Goal: Task Accomplishment & Management: Manage account settings

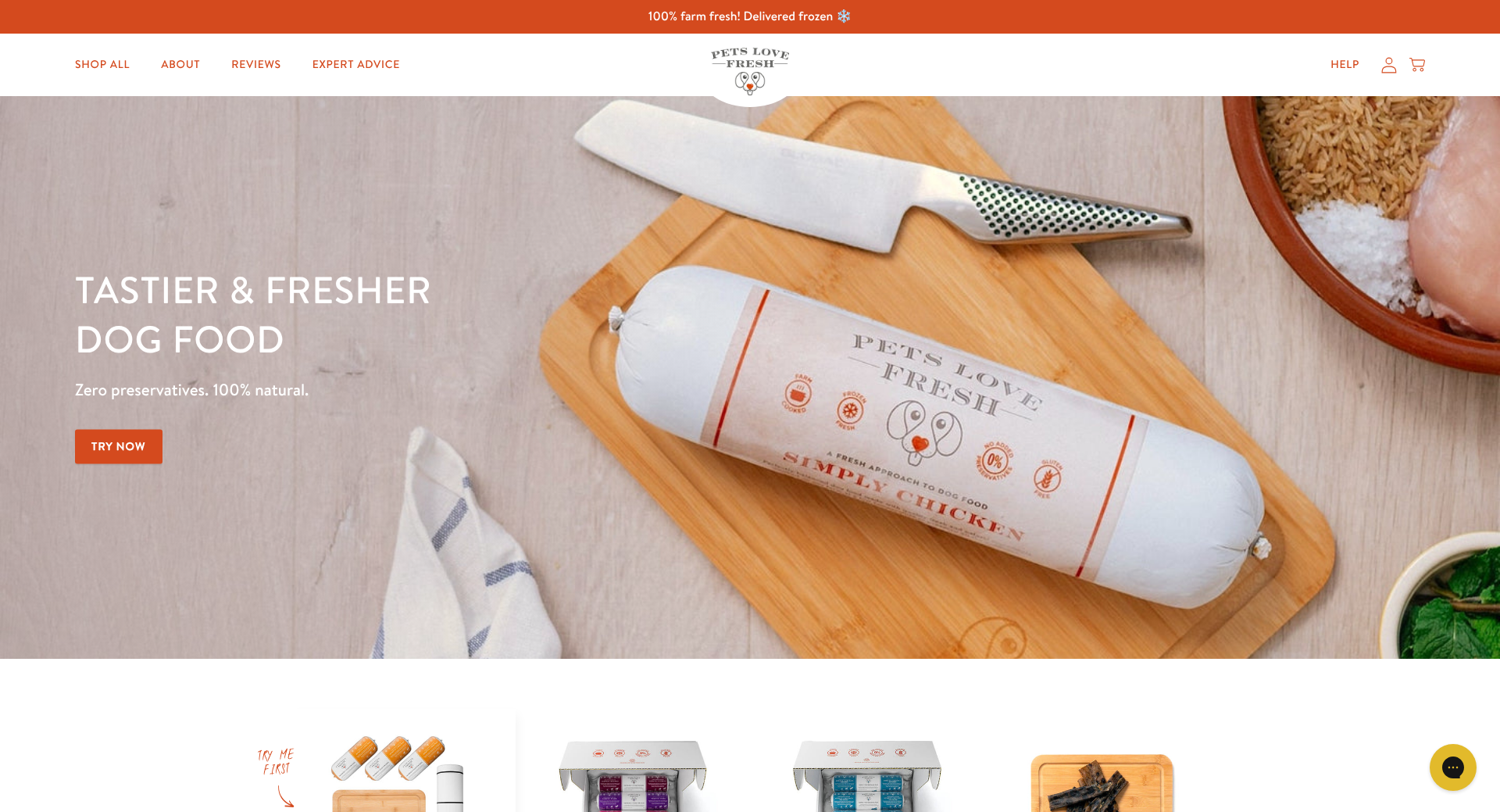
click at [1389, 68] on icon at bounding box center [1389, 65] width 16 height 17
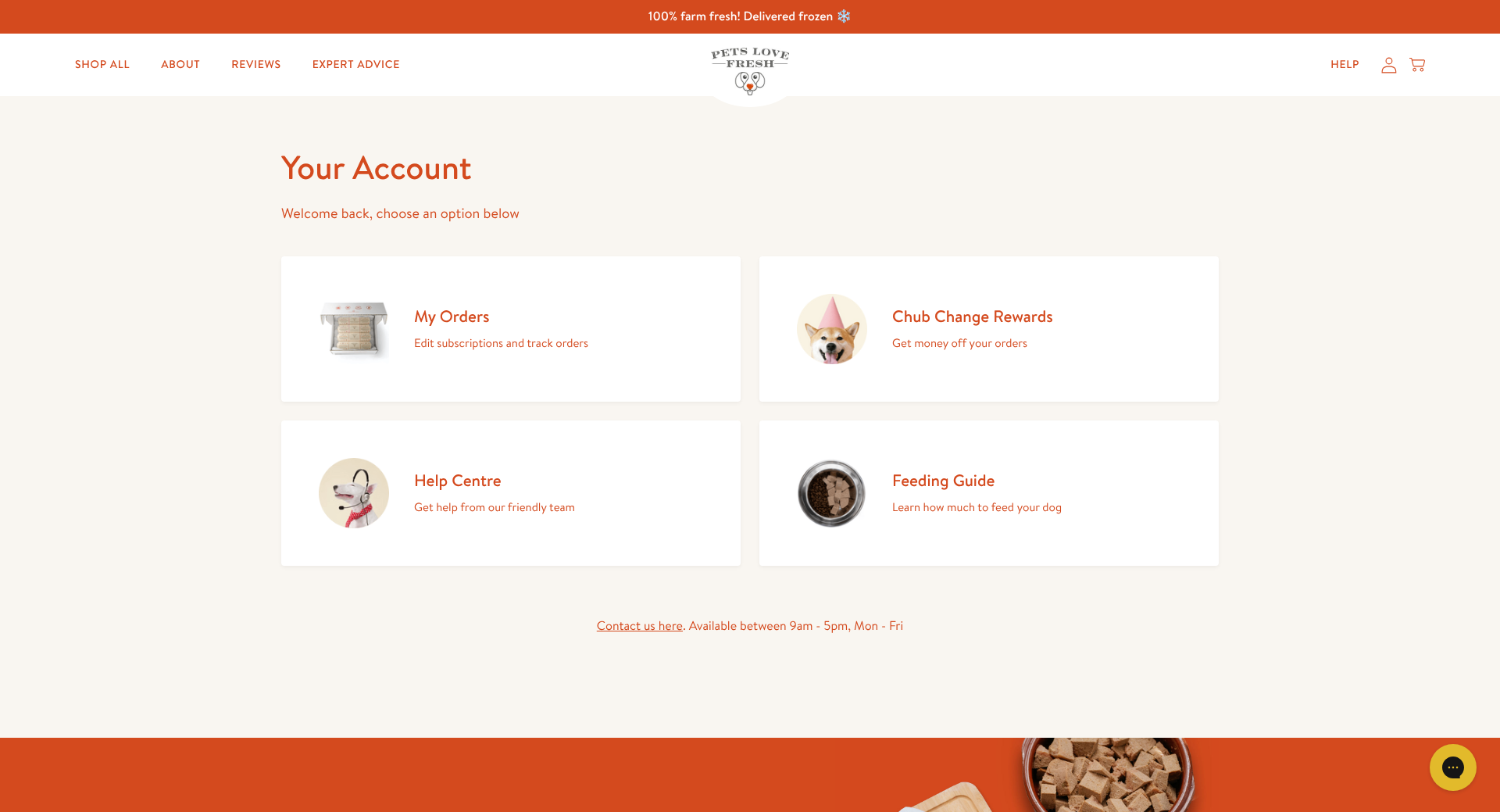
click at [416, 320] on h2 "My Orders" at bounding box center [501, 316] width 174 height 22
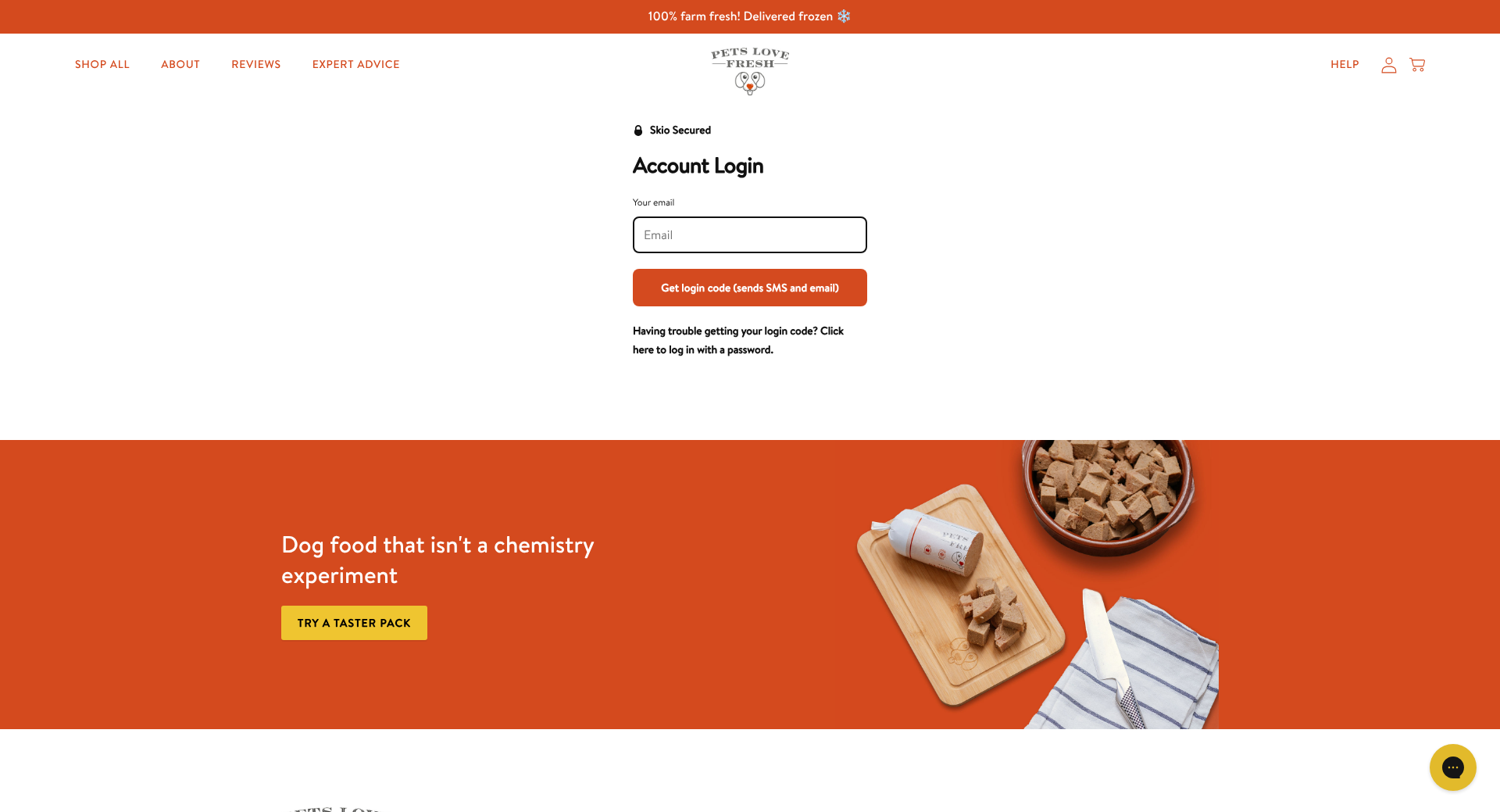
click at [686, 231] on input "Your email" at bounding box center [750, 236] width 212 height 18
type input "retail@rookespetproducts.co.uk"
click at [692, 290] on button "Get login code (sends SMS and email)" at bounding box center [750, 288] width 235 height 37
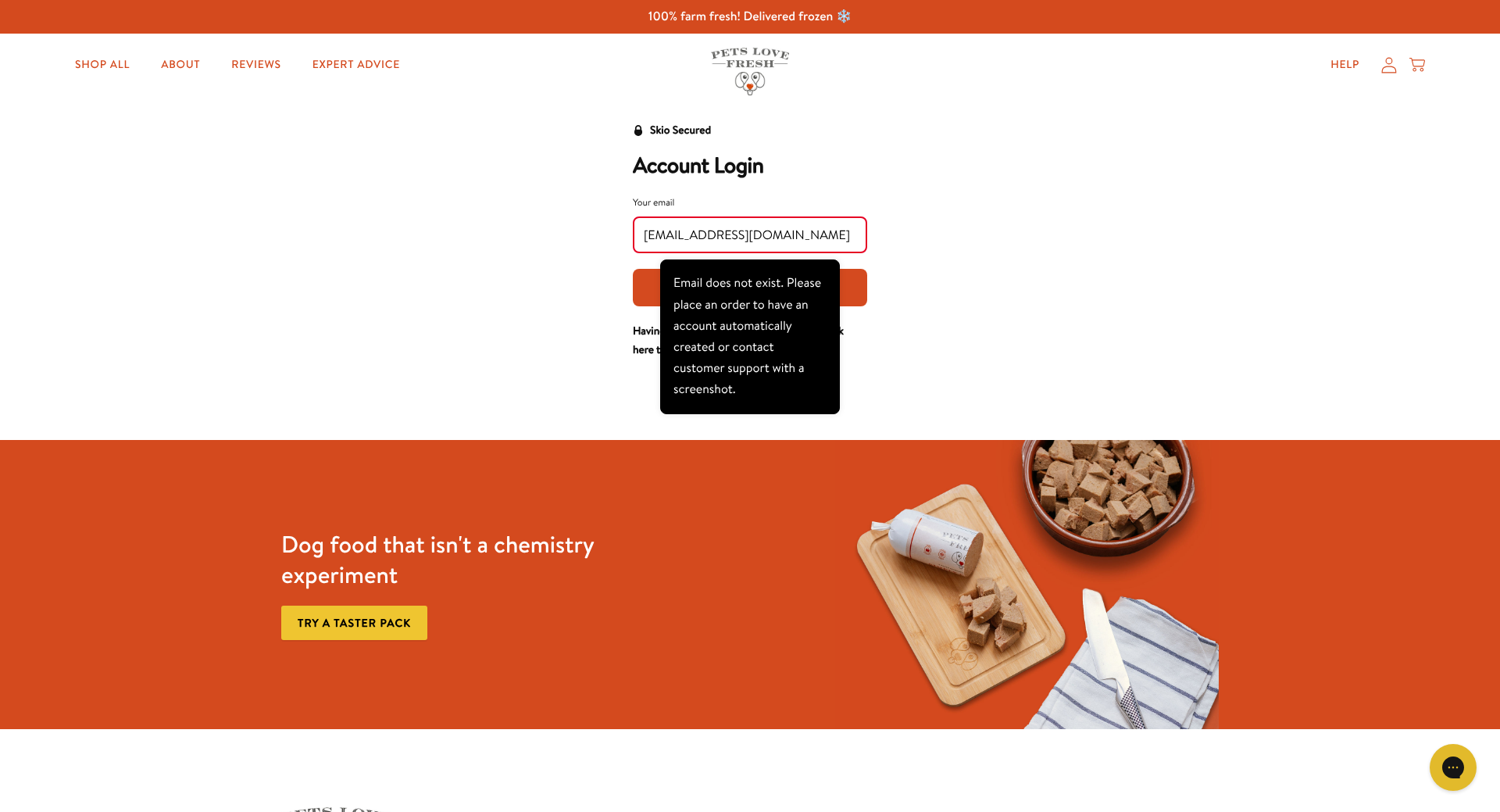
click at [813, 234] on input "retail@rookespetproducts.co.uk" at bounding box center [750, 236] width 212 height 18
click at [102, 68] on link "Shop All" at bounding box center [102, 65] width 79 height 31
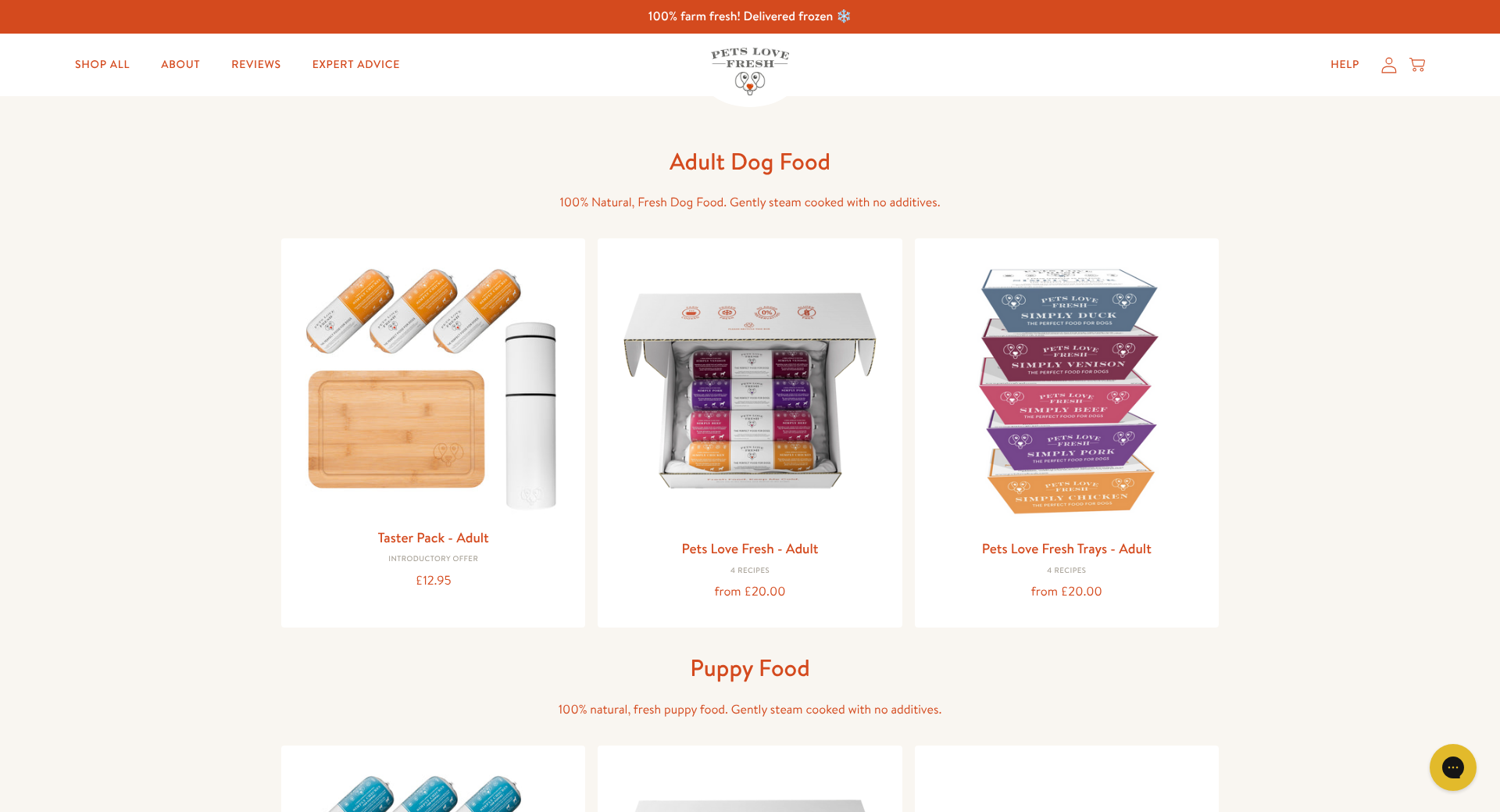
click at [1416, 61] on icon at bounding box center [1417, 65] width 16 height 18
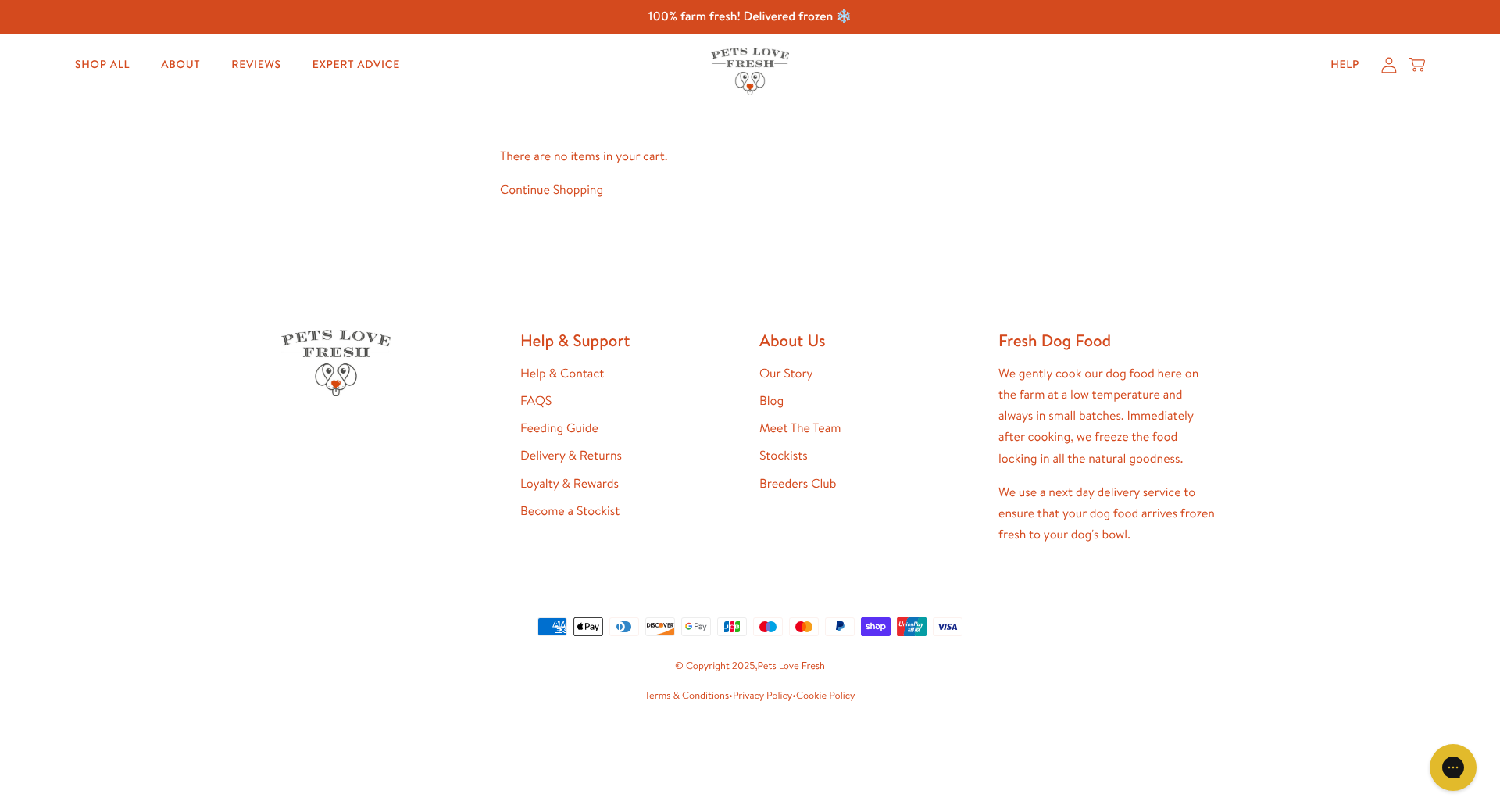
click at [572, 194] on link "Continue Shopping" at bounding box center [551, 190] width 103 height 18
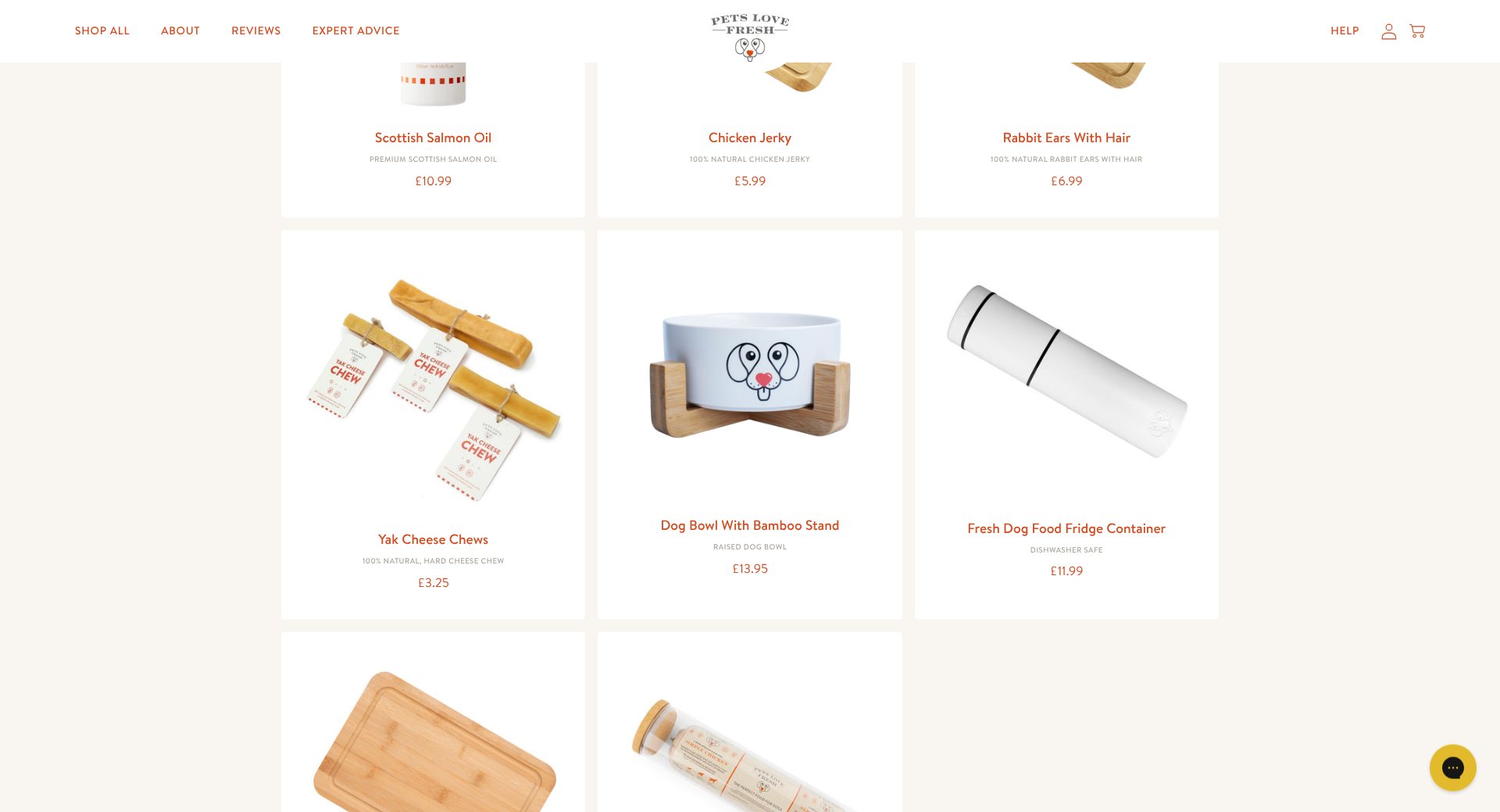
scroll to position [1434, 0]
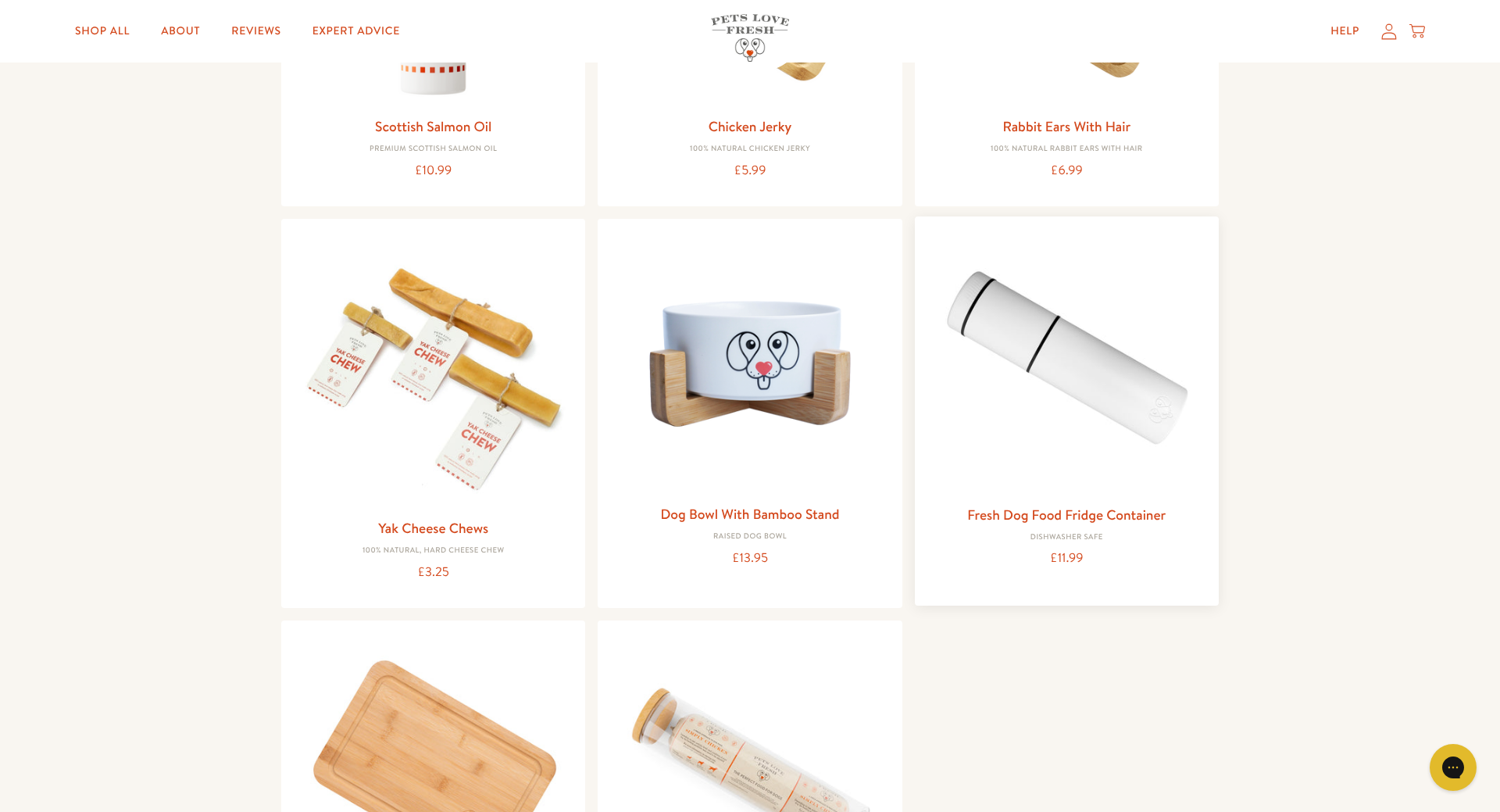
click at [1088, 362] on img at bounding box center [1067, 363] width 279 height 268
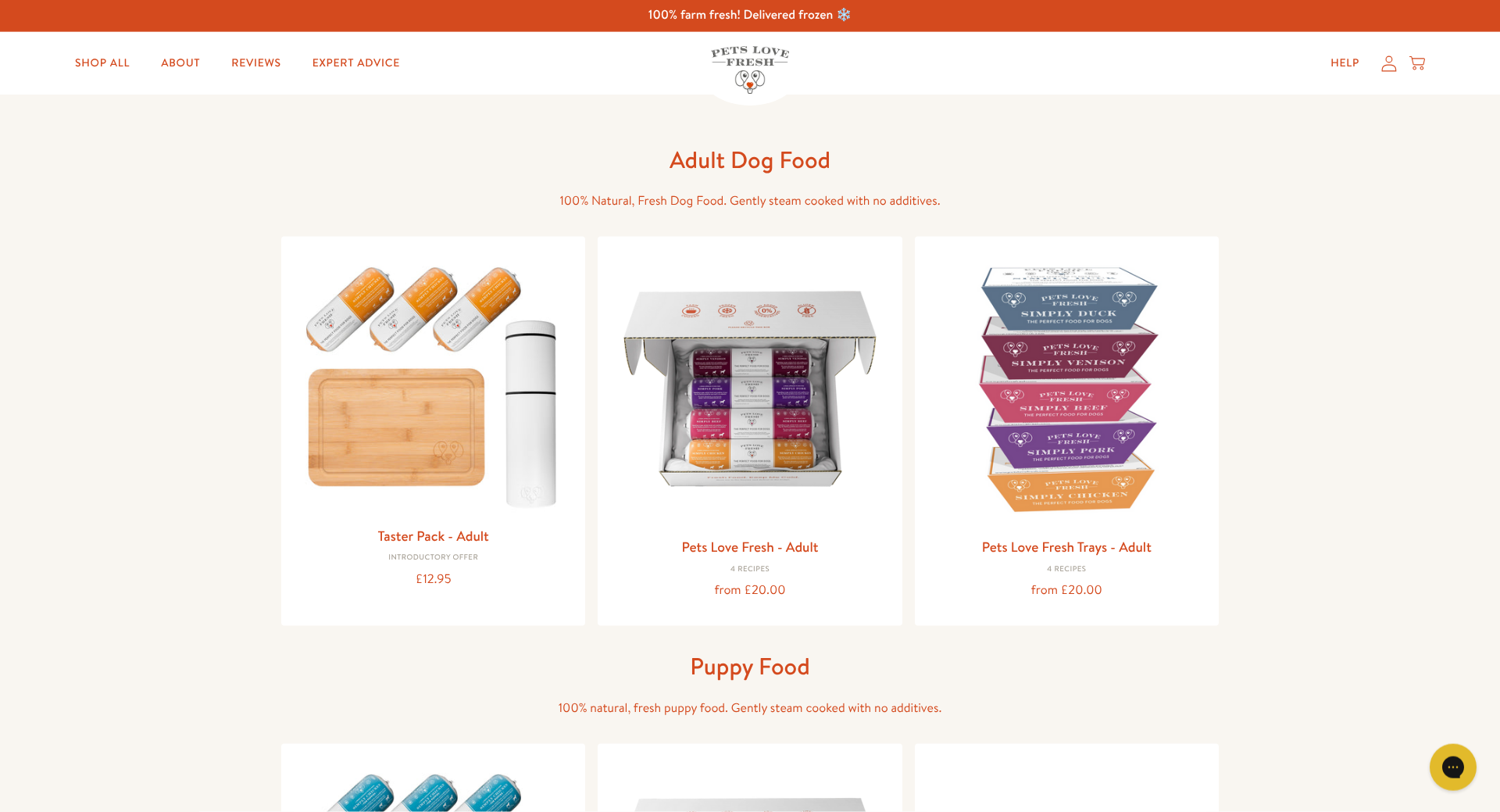
scroll to position [0, 0]
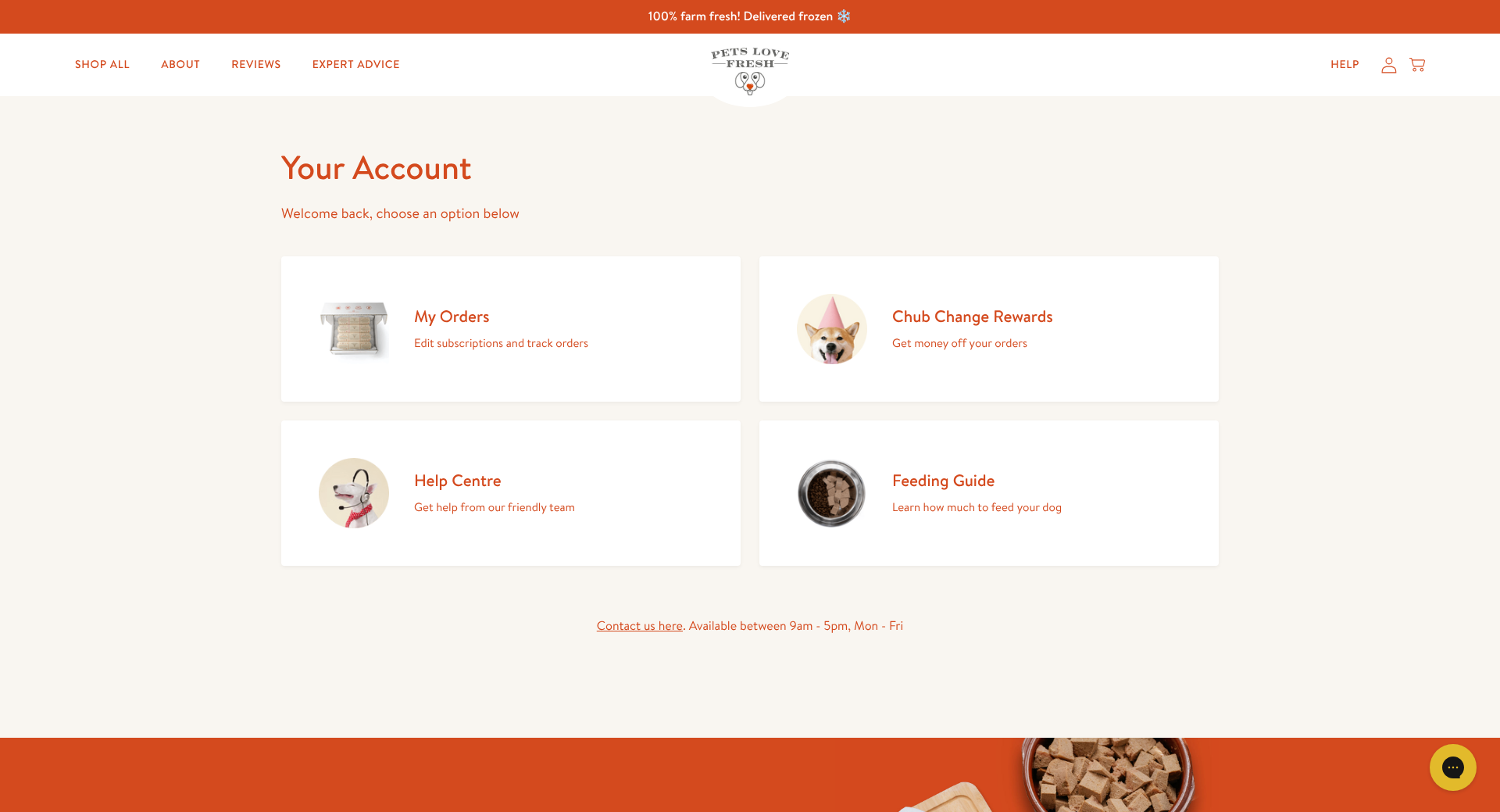
click at [449, 316] on h2 "My Orders" at bounding box center [501, 316] width 174 height 22
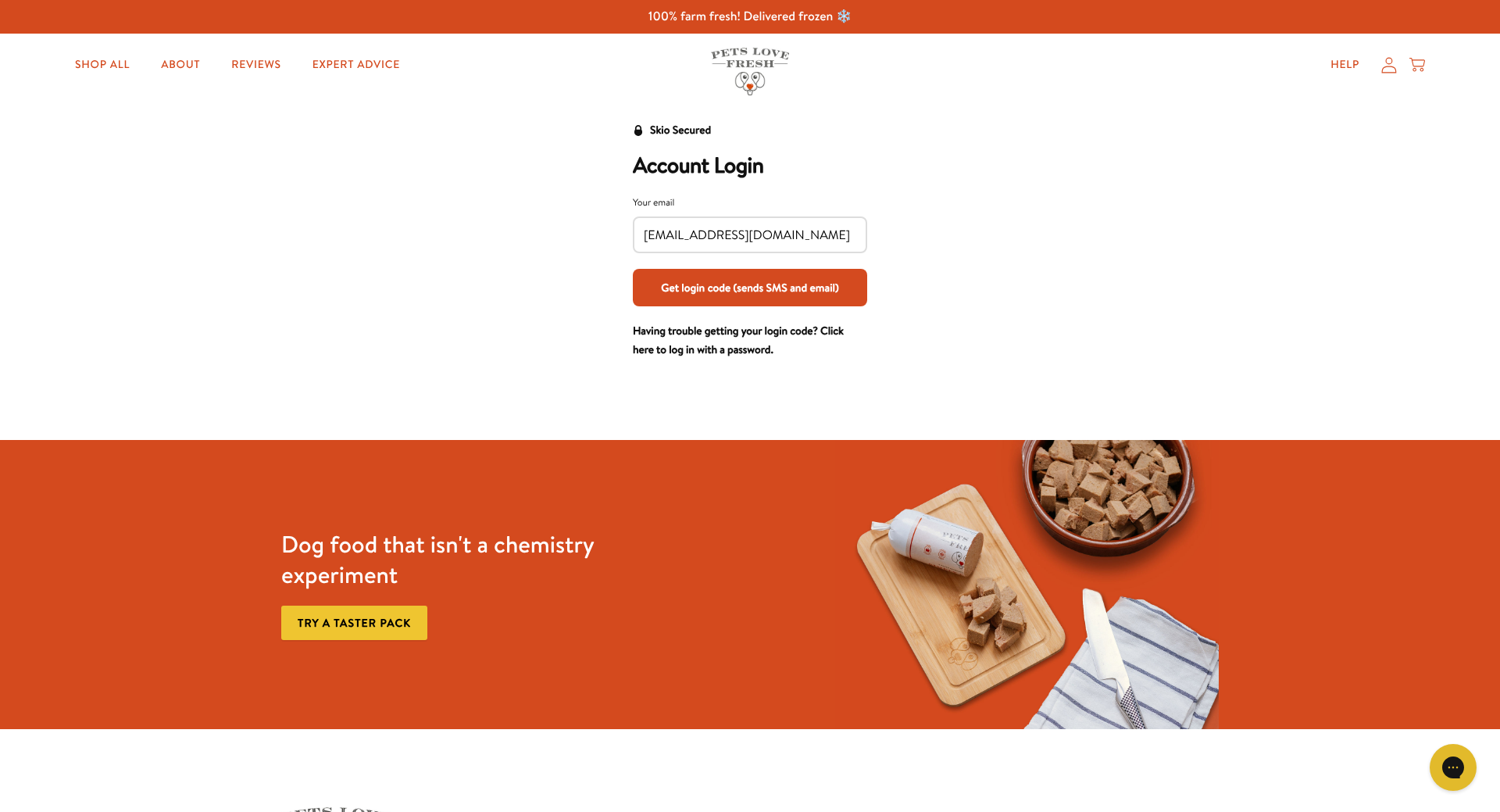
click at [697, 285] on button "Get login code (sends SMS and email)" at bounding box center [750, 288] width 235 height 37
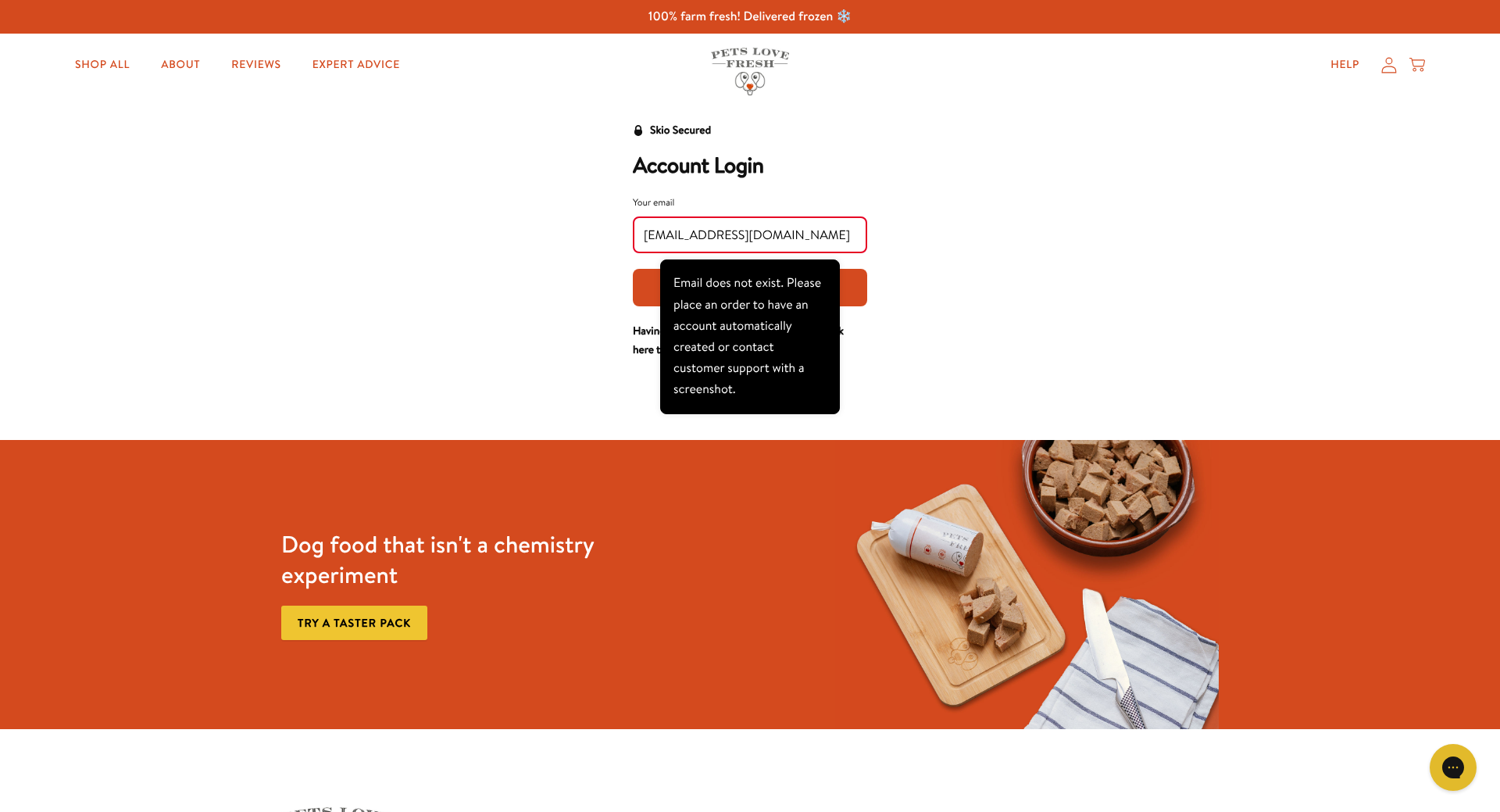
click at [936, 256] on div "Skio Secured Account Login Your email [PERSON_NAME][EMAIL_ADDRESS][DOMAIN_NAME]…" at bounding box center [750, 241] width 969 height 239
click at [721, 169] on h2 "Account Login" at bounding box center [750, 165] width 235 height 26
drag, startPoint x: 840, startPoint y: 232, endPoint x: 564, endPoint y: 223, distance: 276.1
click at [644, 227] on input "[EMAIL_ADDRESS][DOMAIN_NAME]" at bounding box center [750, 236] width 212 height 18
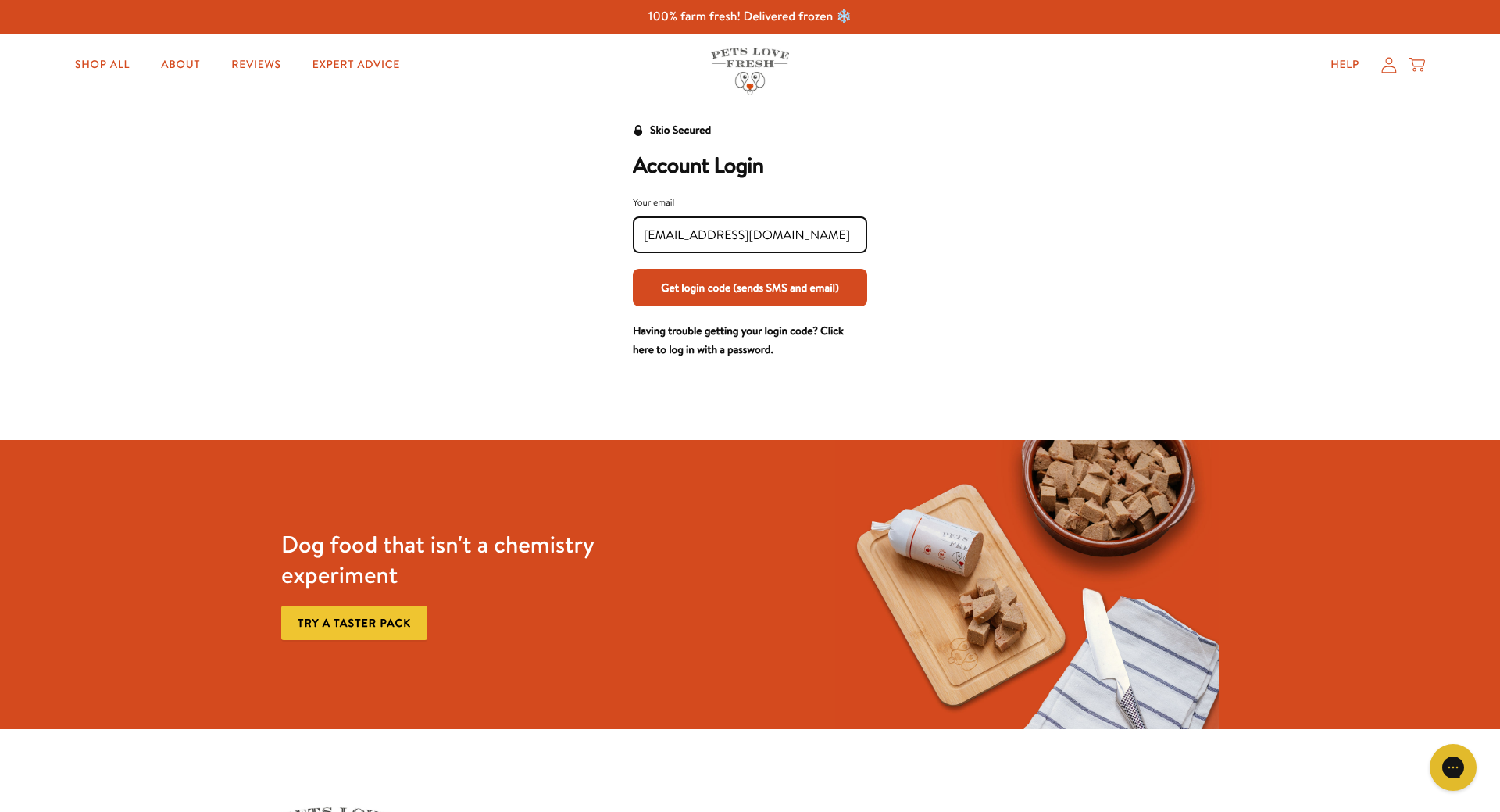
type input "[EMAIL_ADDRESS][DOMAIN_NAME]"
click at [672, 285] on button "Get login code (sends SMS and email)" at bounding box center [750, 288] width 235 height 37
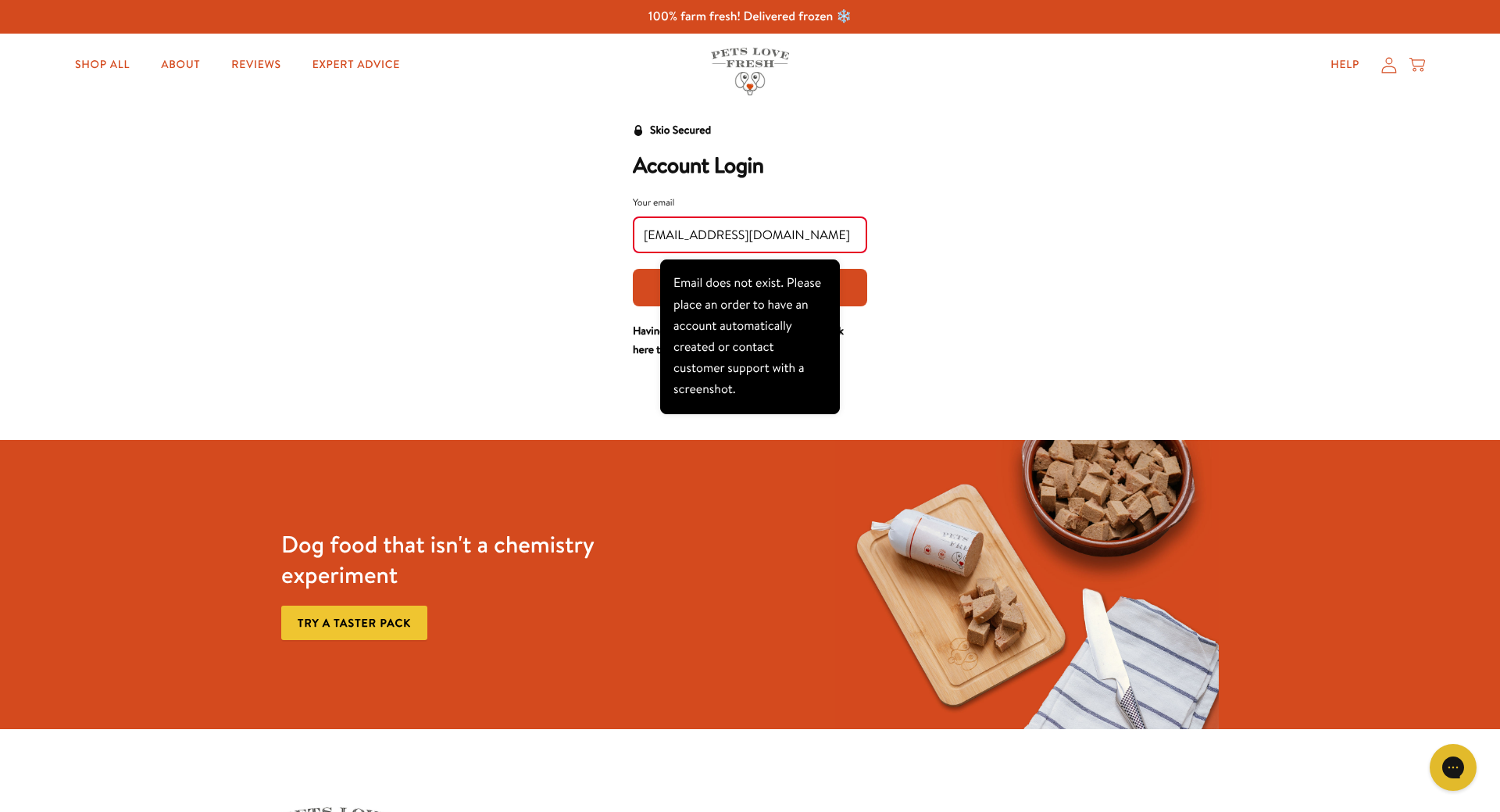
click at [1389, 67] on icon at bounding box center [1388, 65] width 15 height 16
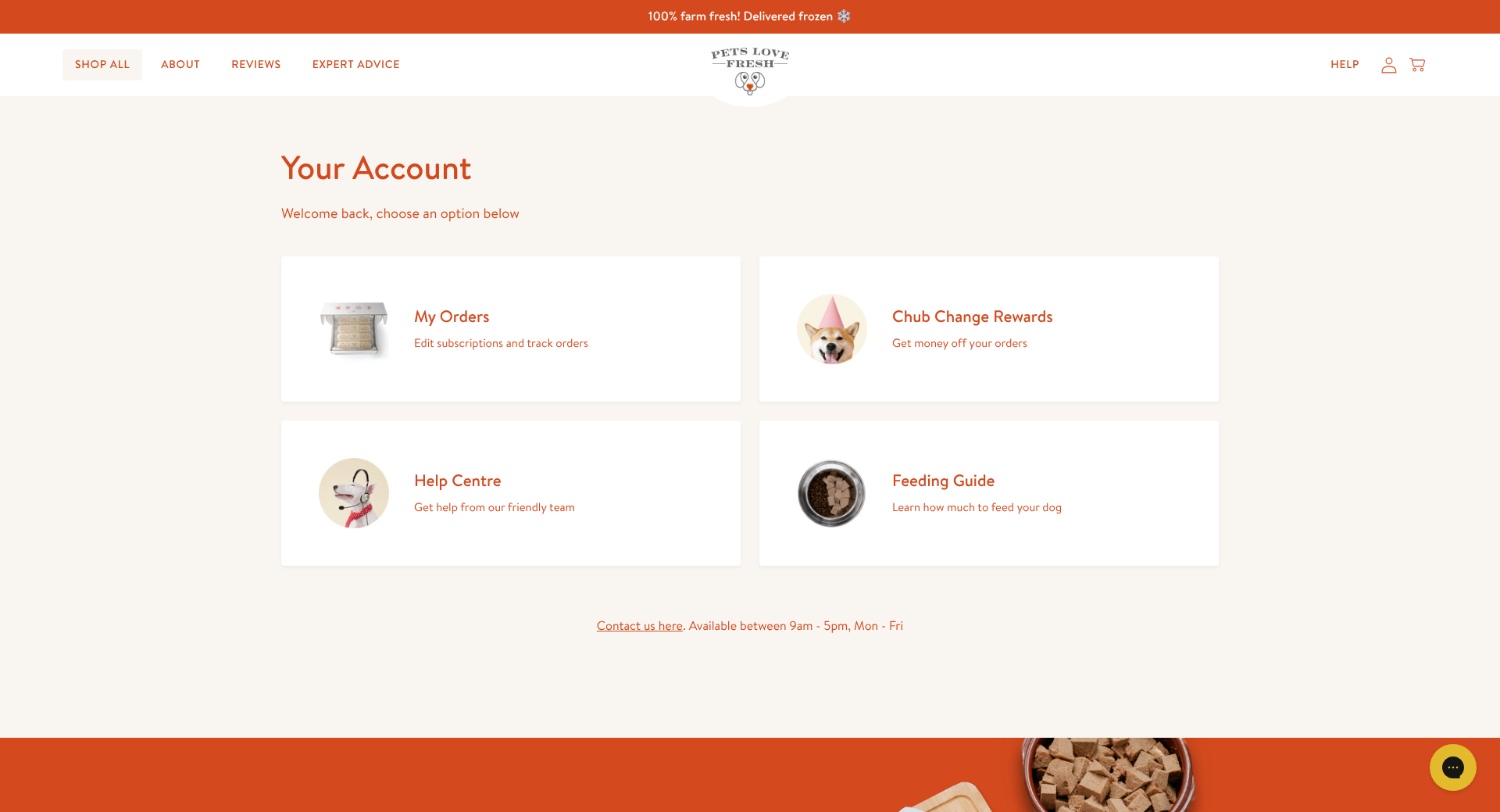
click at [89, 65] on link "Shop All" at bounding box center [102, 65] width 79 height 31
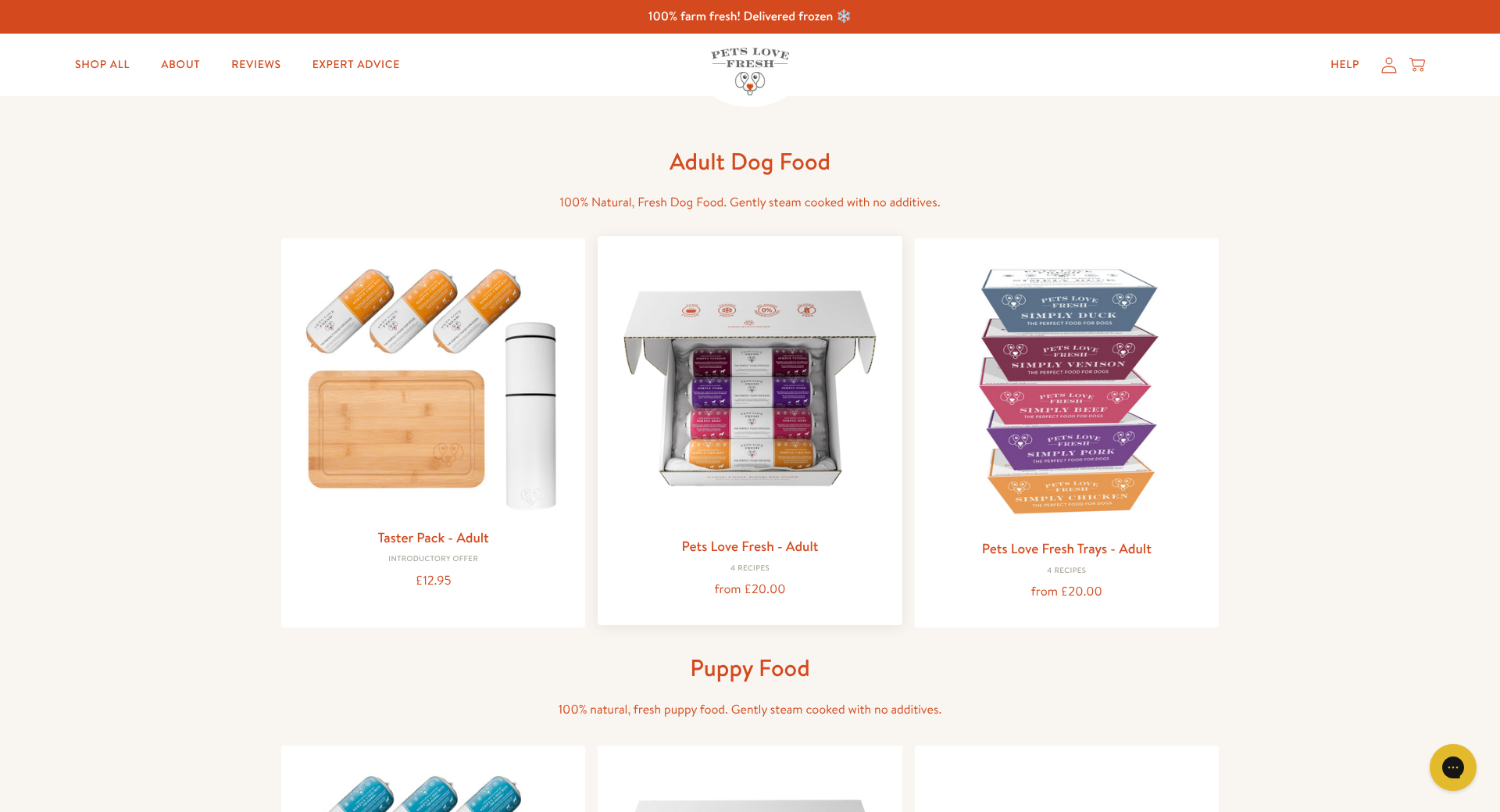
click at [795, 478] on img at bounding box center [750, 387] width 279 height 279
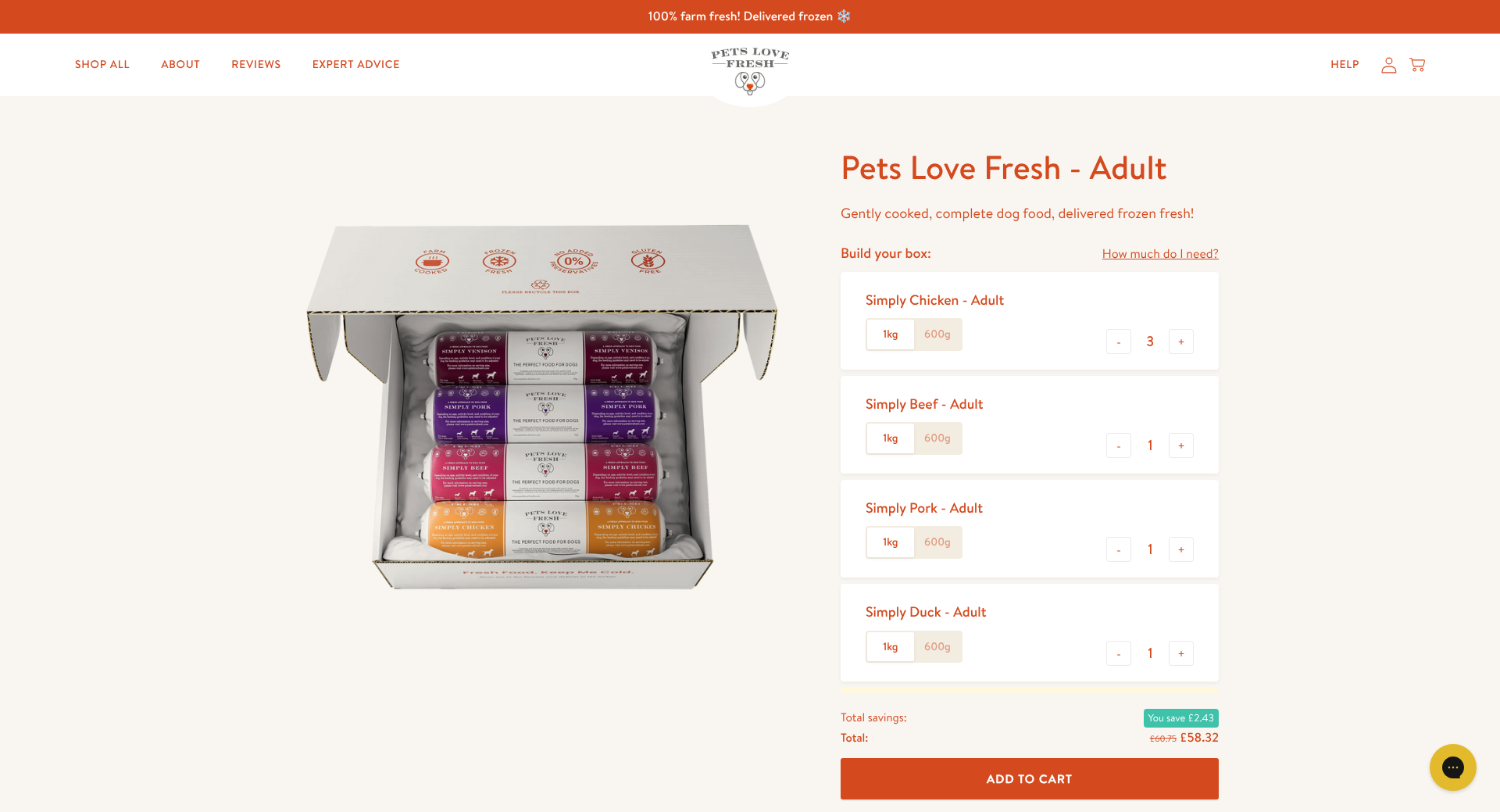
click at [936, 341] on label "600g" at bounding box center [937, 335] width 47 height 29
click at [0, 0] on input "600g" at bounding box center [0, 0] width 0 height 0
click at [94, 60] on link "Shop All" at bounding box center [102, 65] width 79 height 31
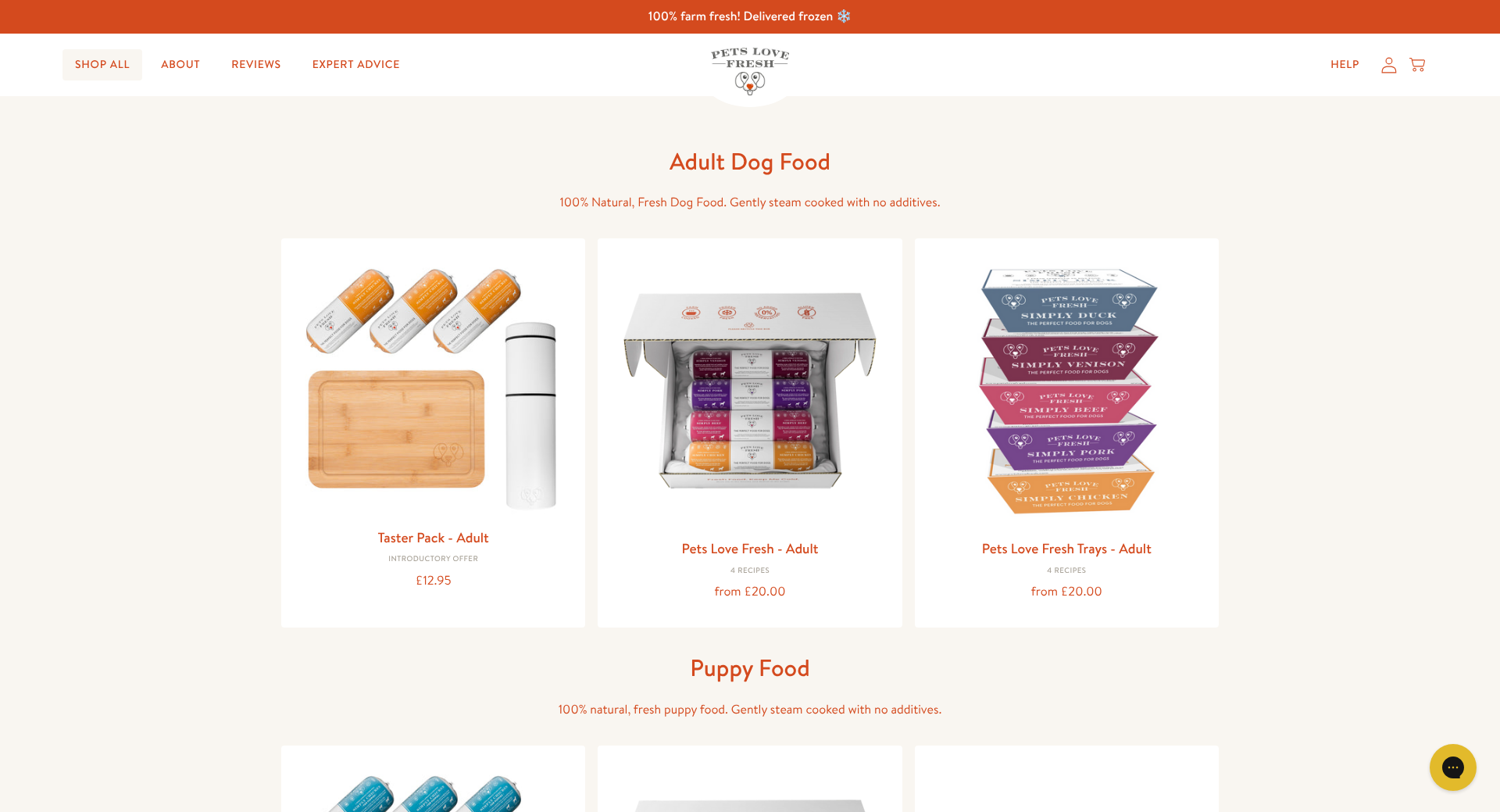
click at [125, 63] on link "Shop All" at bounding box center [102, 65] width 79 height 31
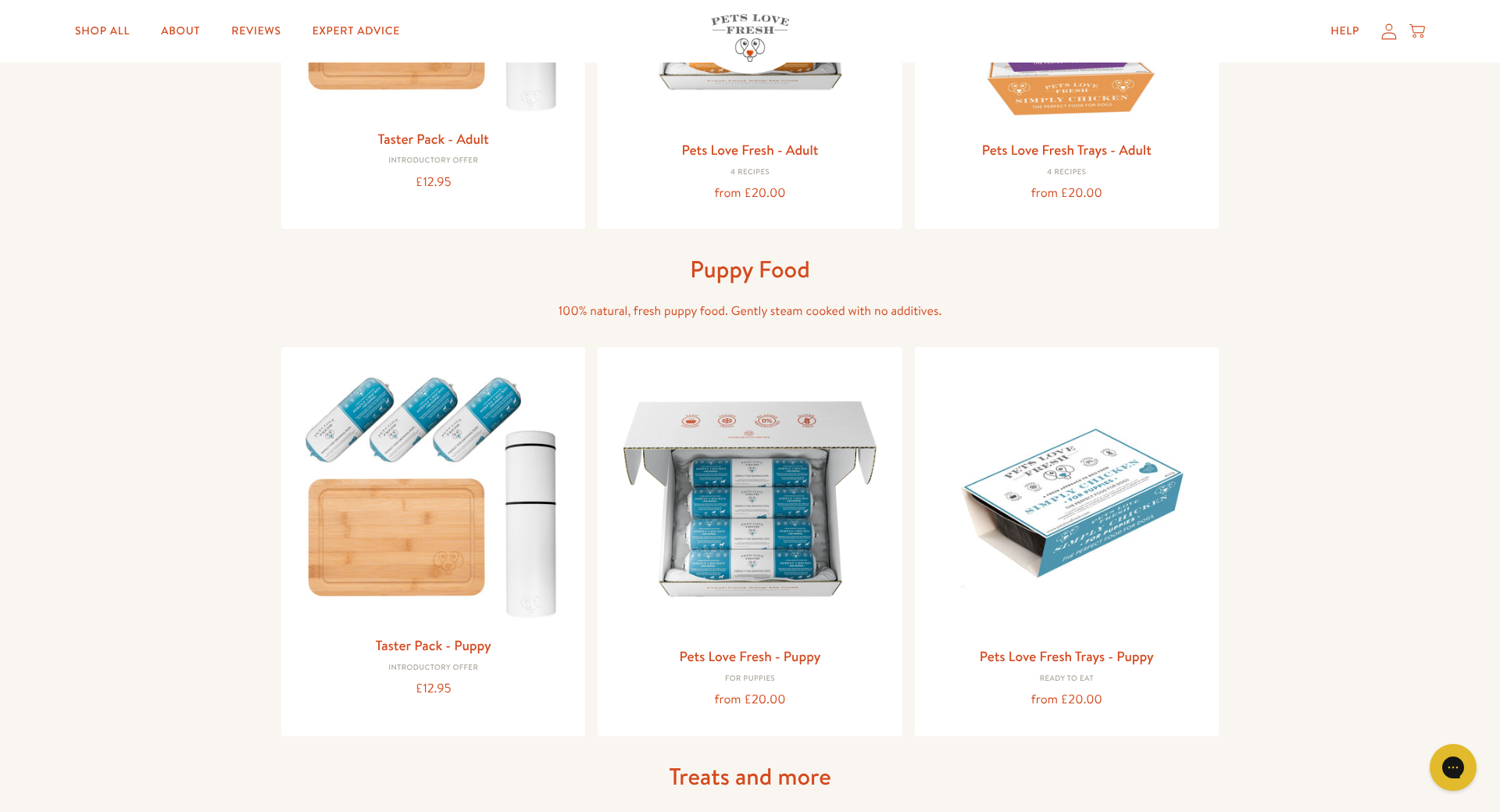
scroll to position [558, 0]
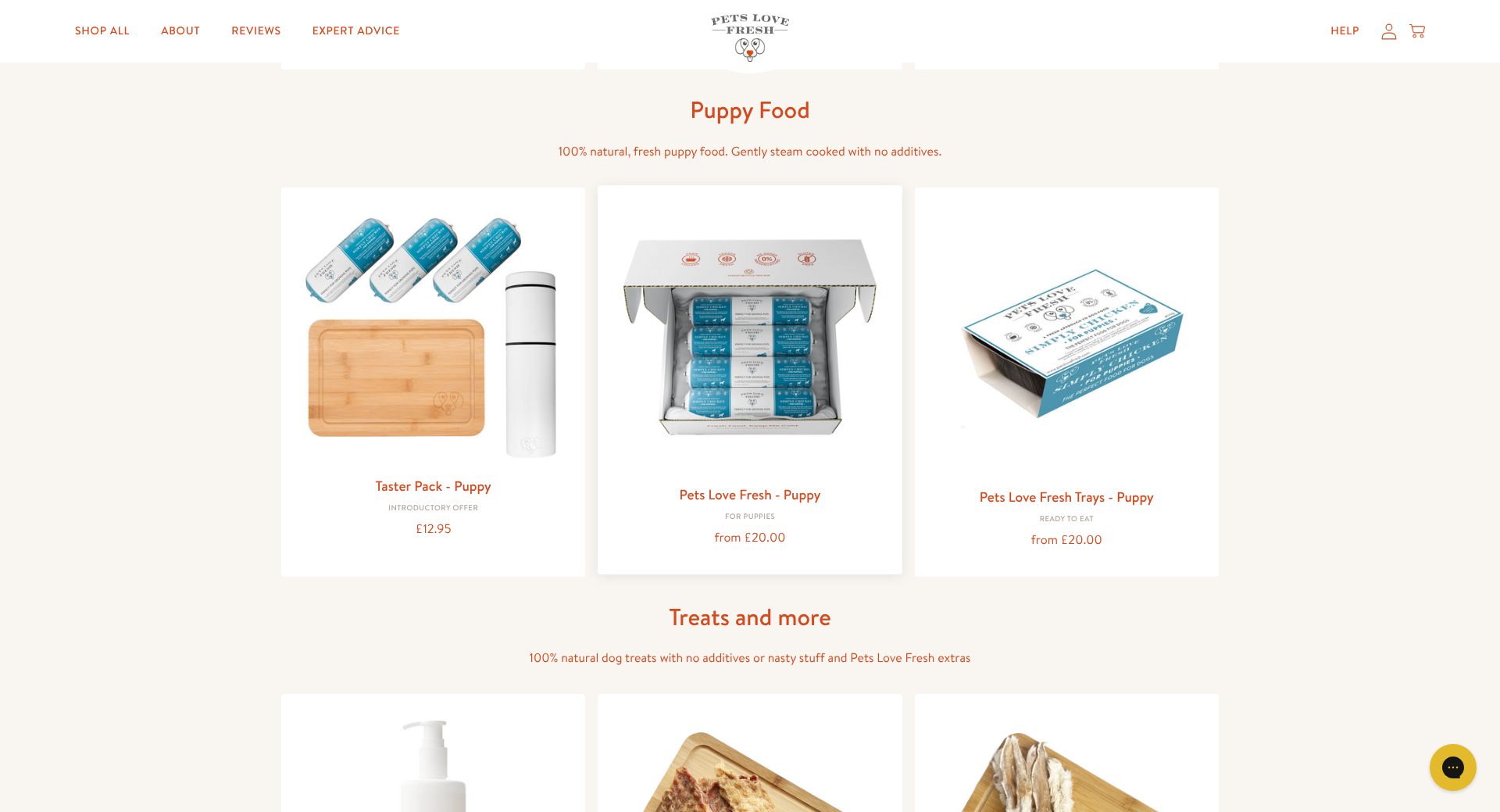
click at [676, 330] on img at bounding box center [750, 337] width 279 height 279
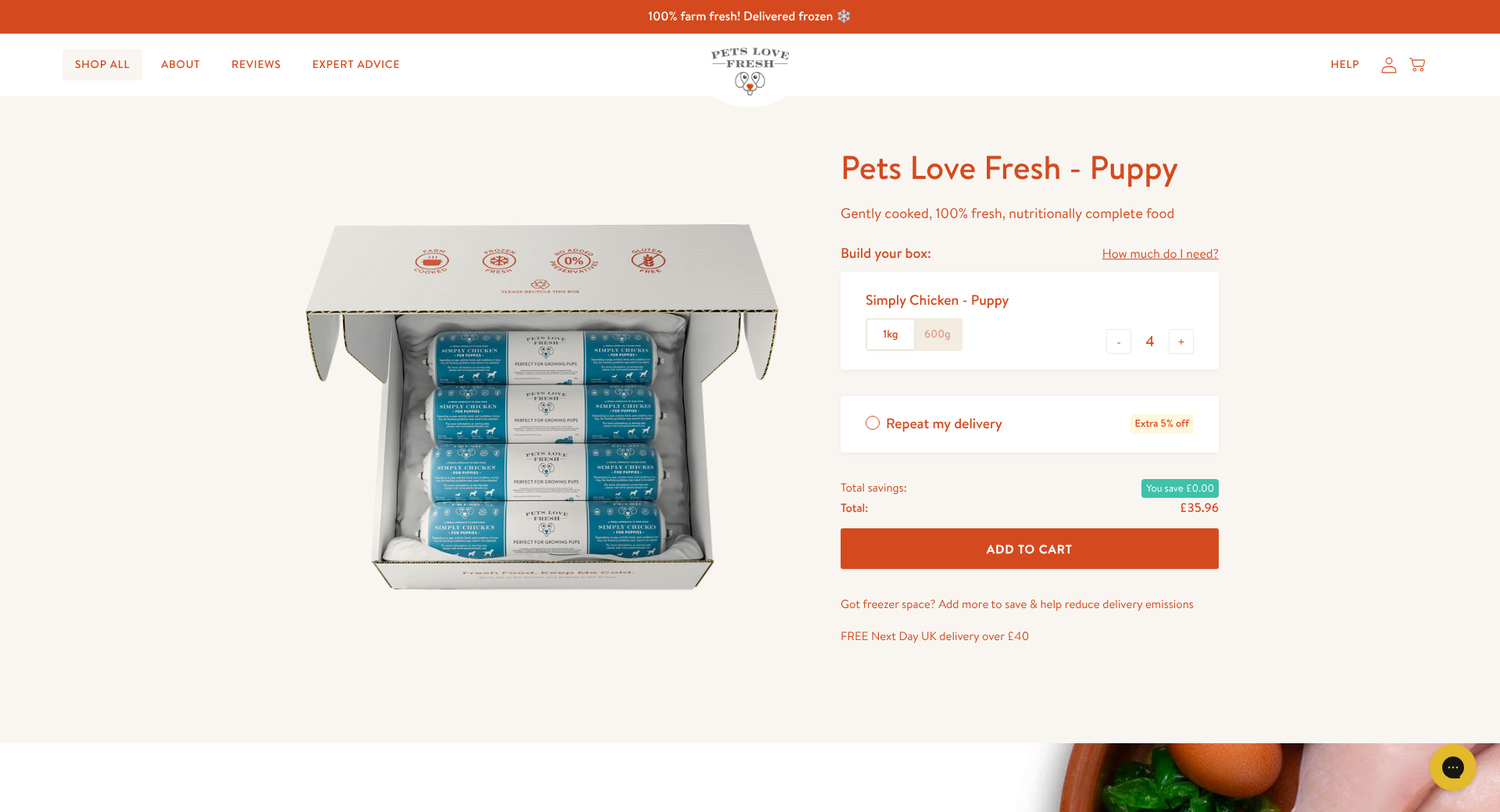
click at [99, 65] on link "Shop All" at bounding box center [102, 65] width 79 height 31
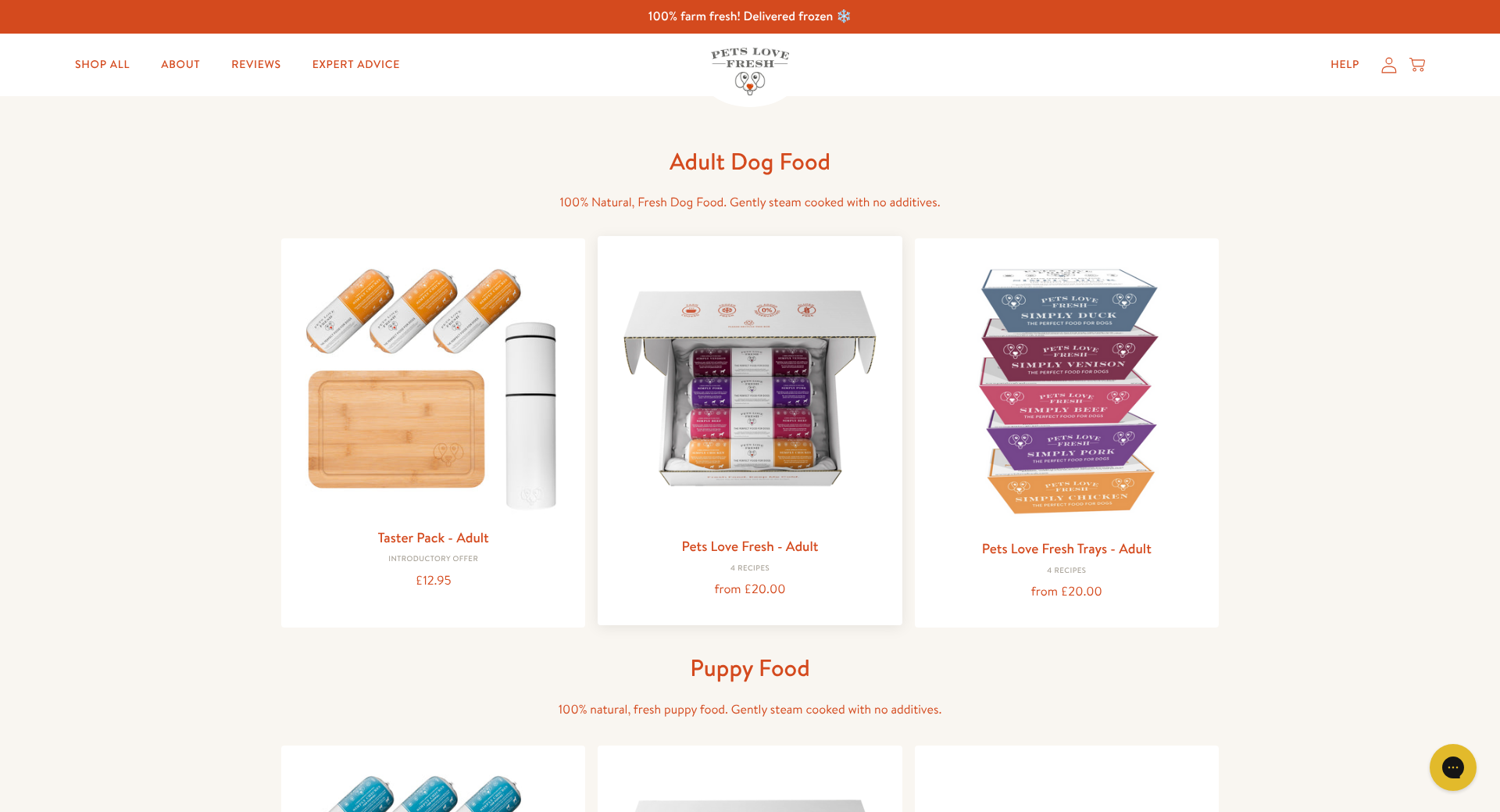
click at [751, 418] on img at bounding box center [750, 387] width 279 height 279
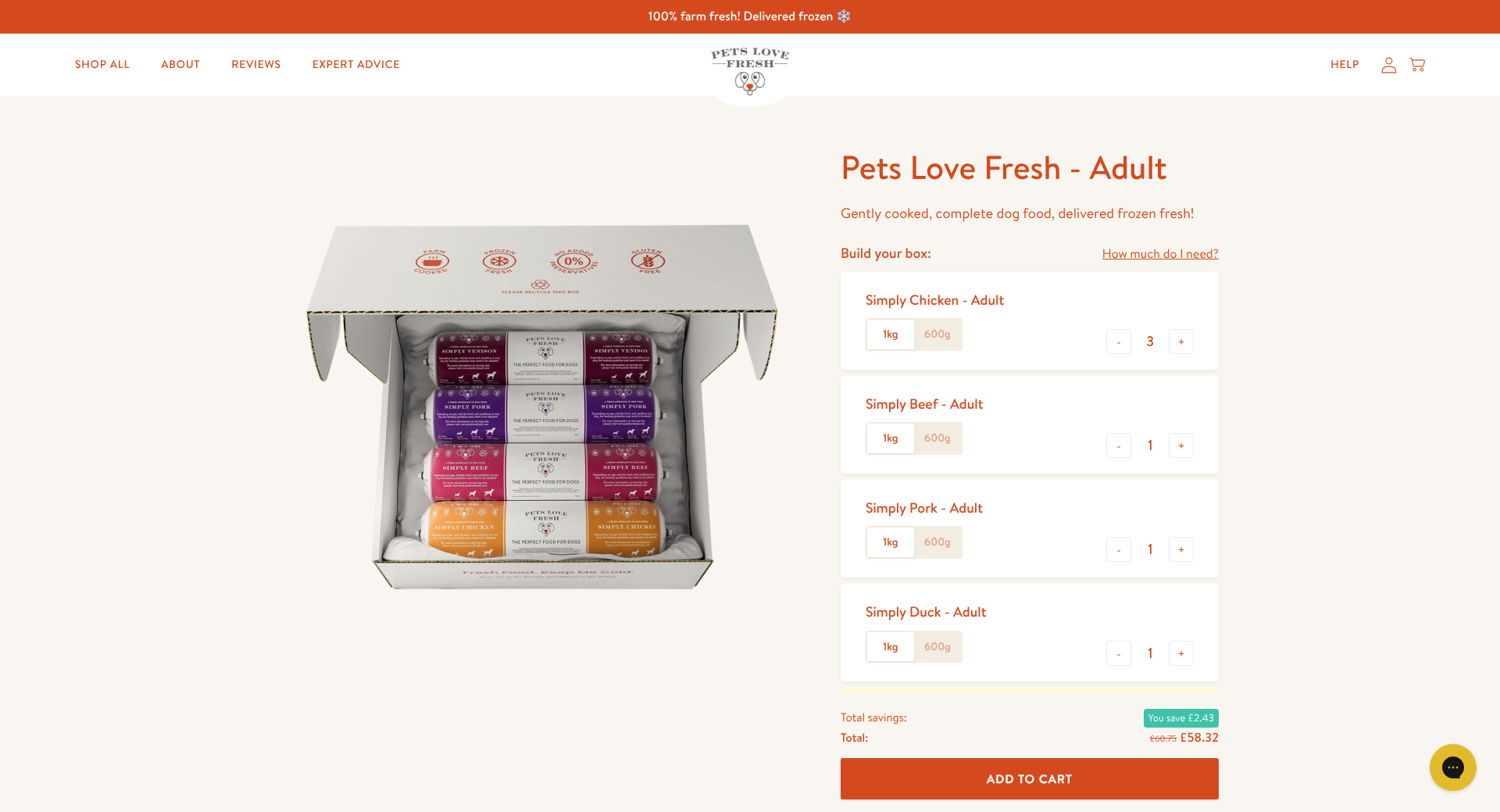
click at [932, 334] on label "600g" at bounding box center [937, 335] width 47 height 29
click at [0, 0] on input "600g" at bounding box center [0, 0] width 0 height 0
click at [1179, 342] on button "+" at bounding box center [1181, 341] width 25 height 25
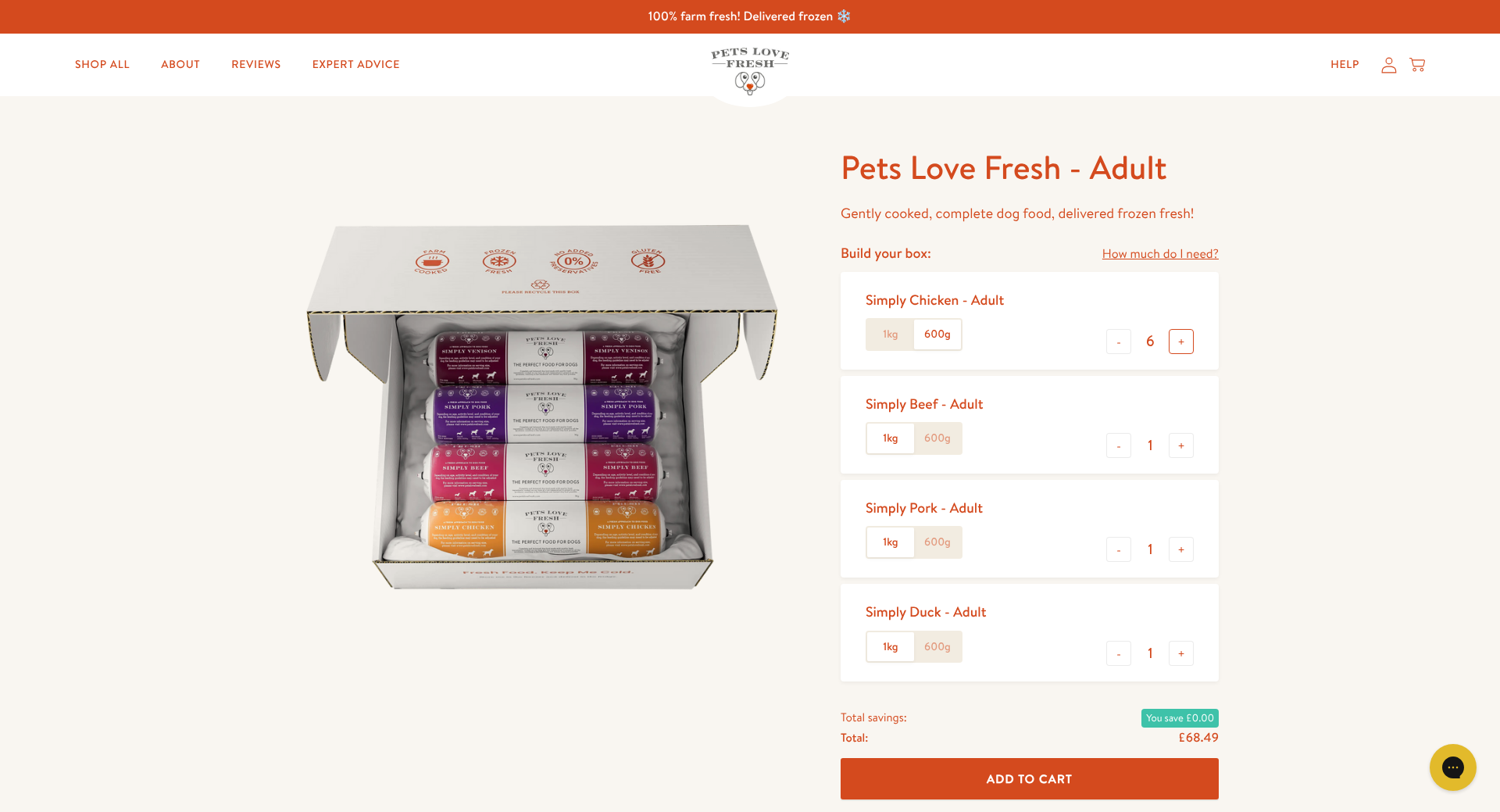
click at [1179, 342] on button "+" at bounding box center [1181, 341] width 25 height 25
type input "10"
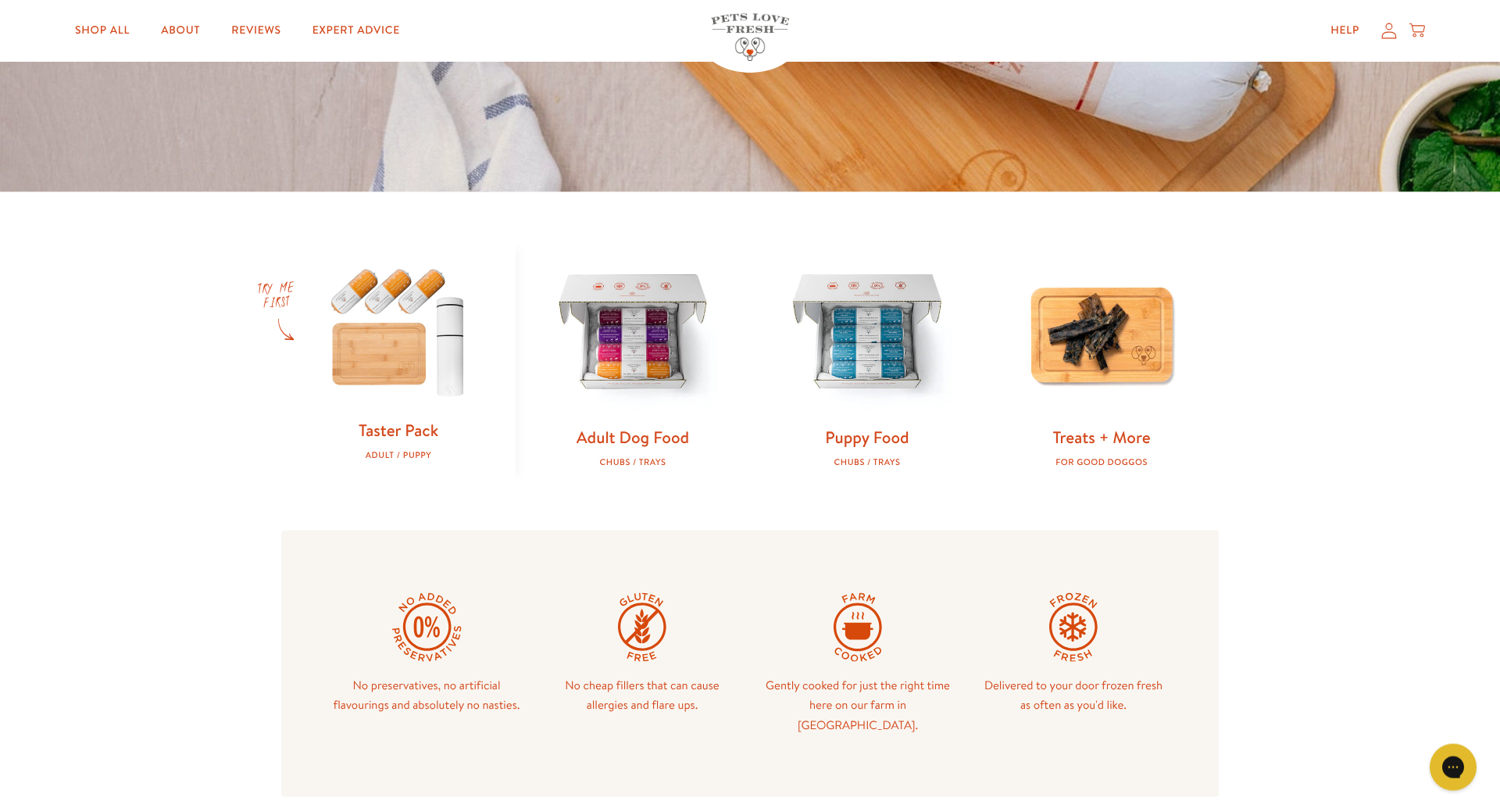
scroll to position [478, 0]
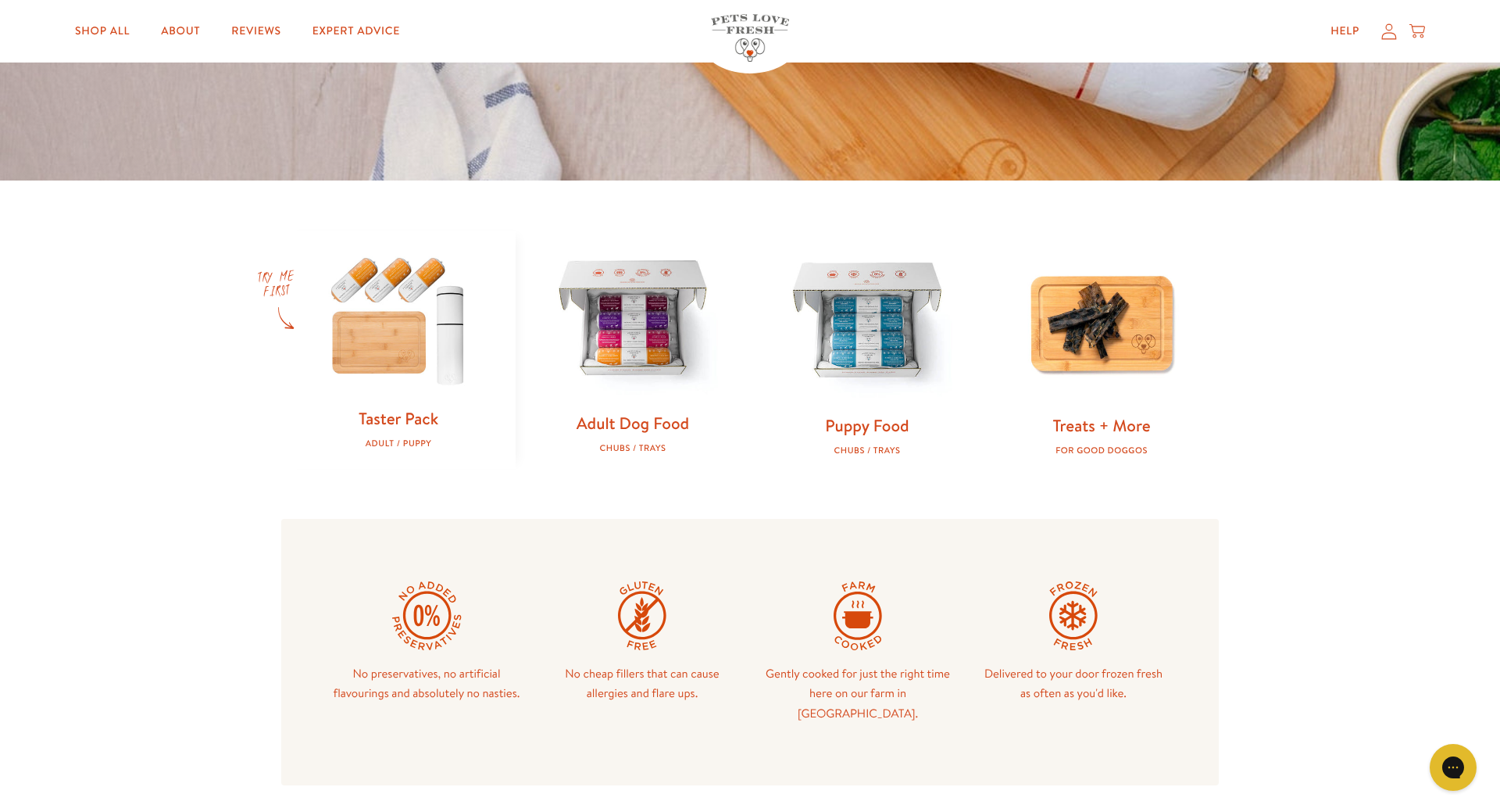
click at [629, 357] on img at bounding box center [632, 320] width 184 height 184
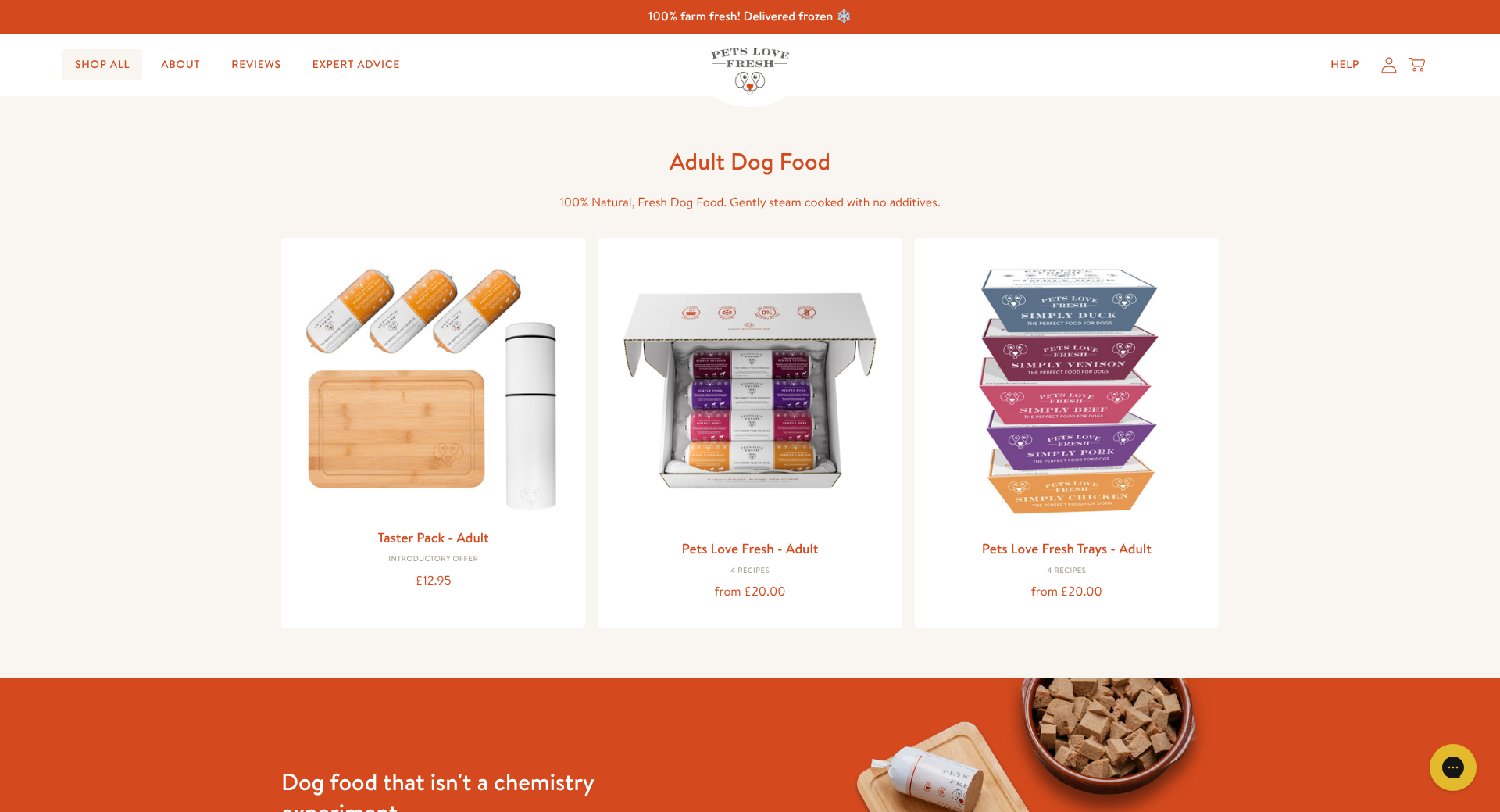
click at [117, 65] on link "Shop All" at bounding box center [102, 65] width 79 height 31
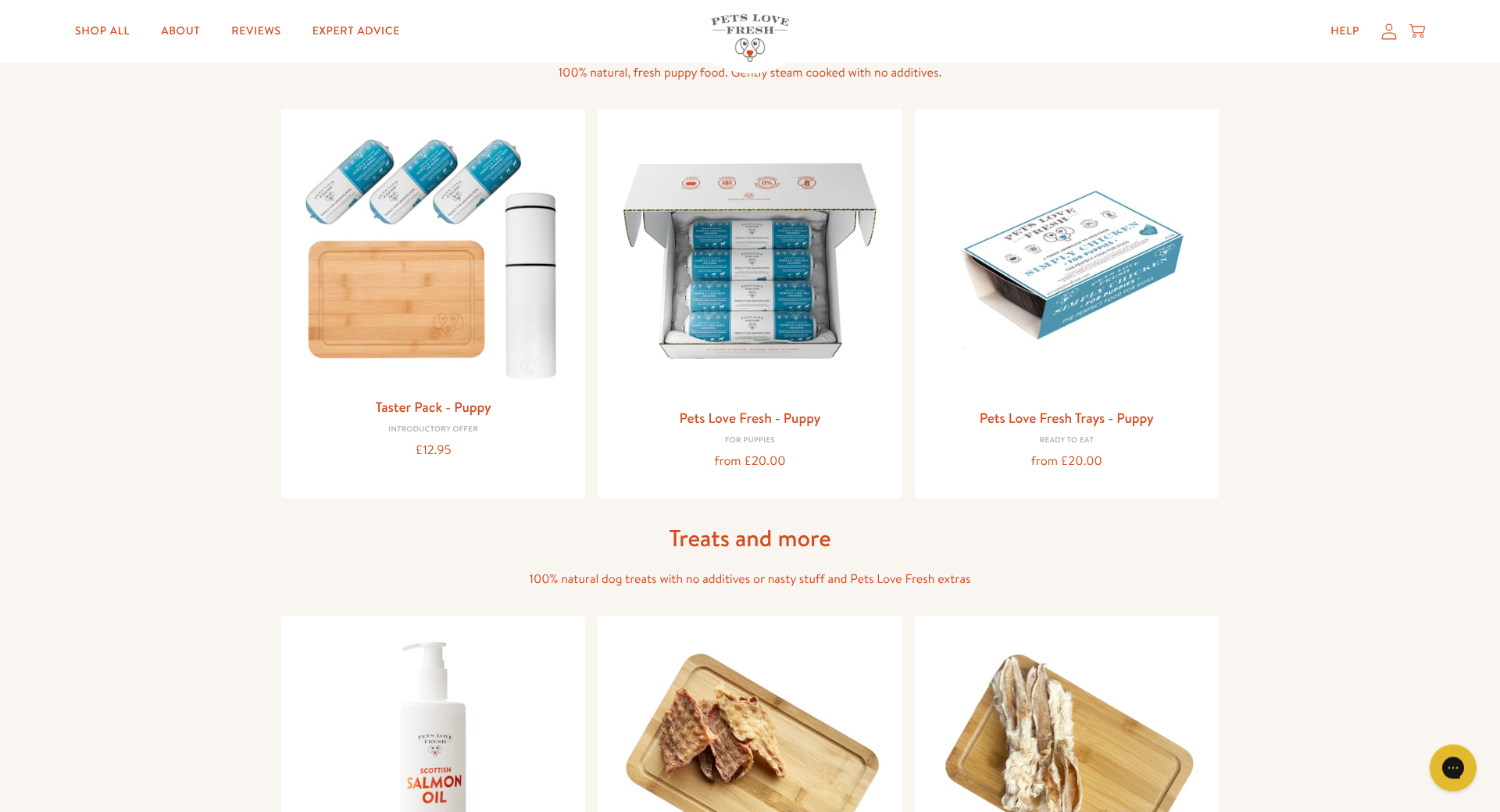
scroll to position [637, 0]
click at [796, 299] on img at bounding box center [750, 257] width 279 height 279
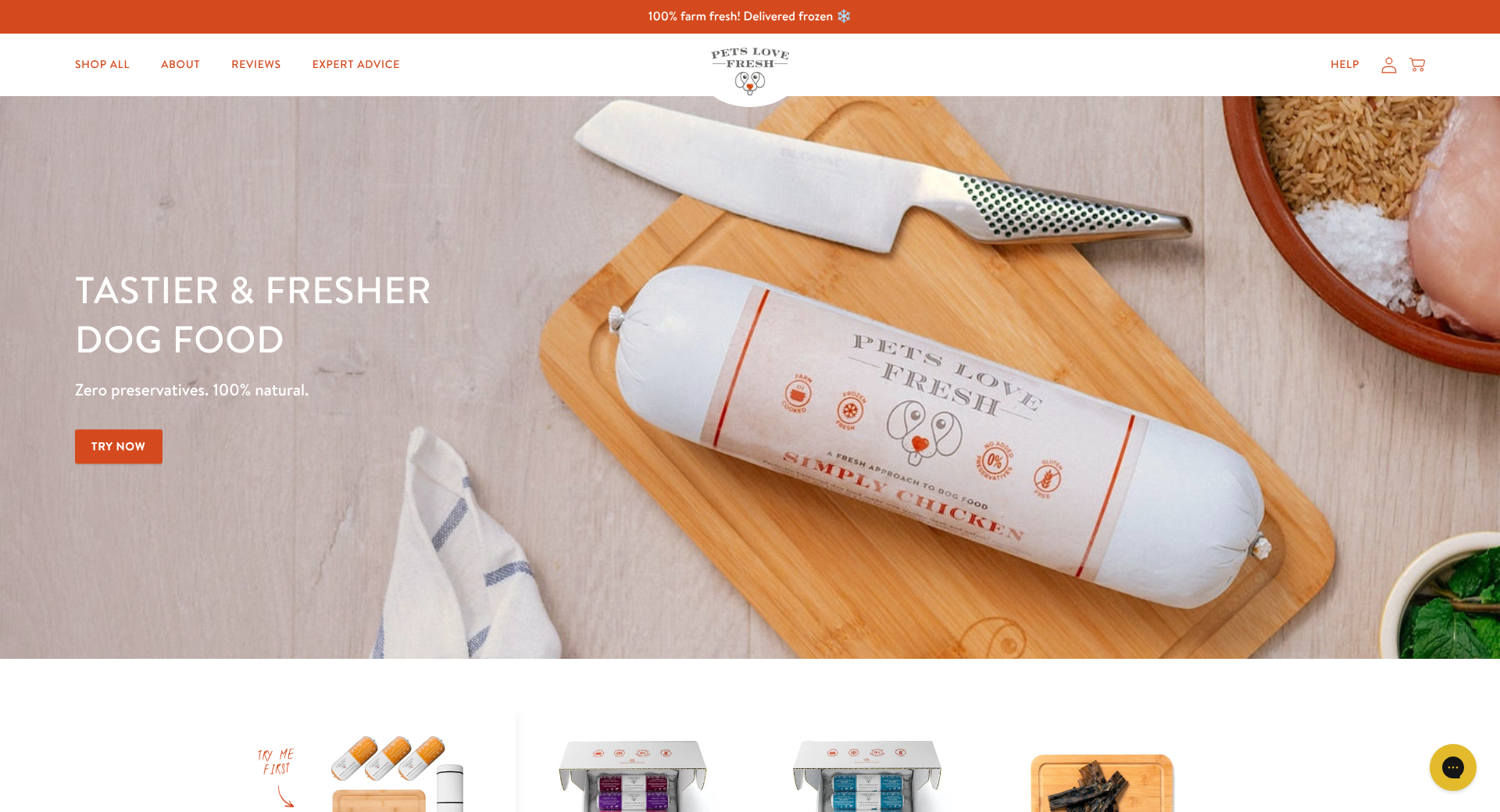
click at [1389, 67] on icon at bounding box center [1388, 65] width 15 height 16
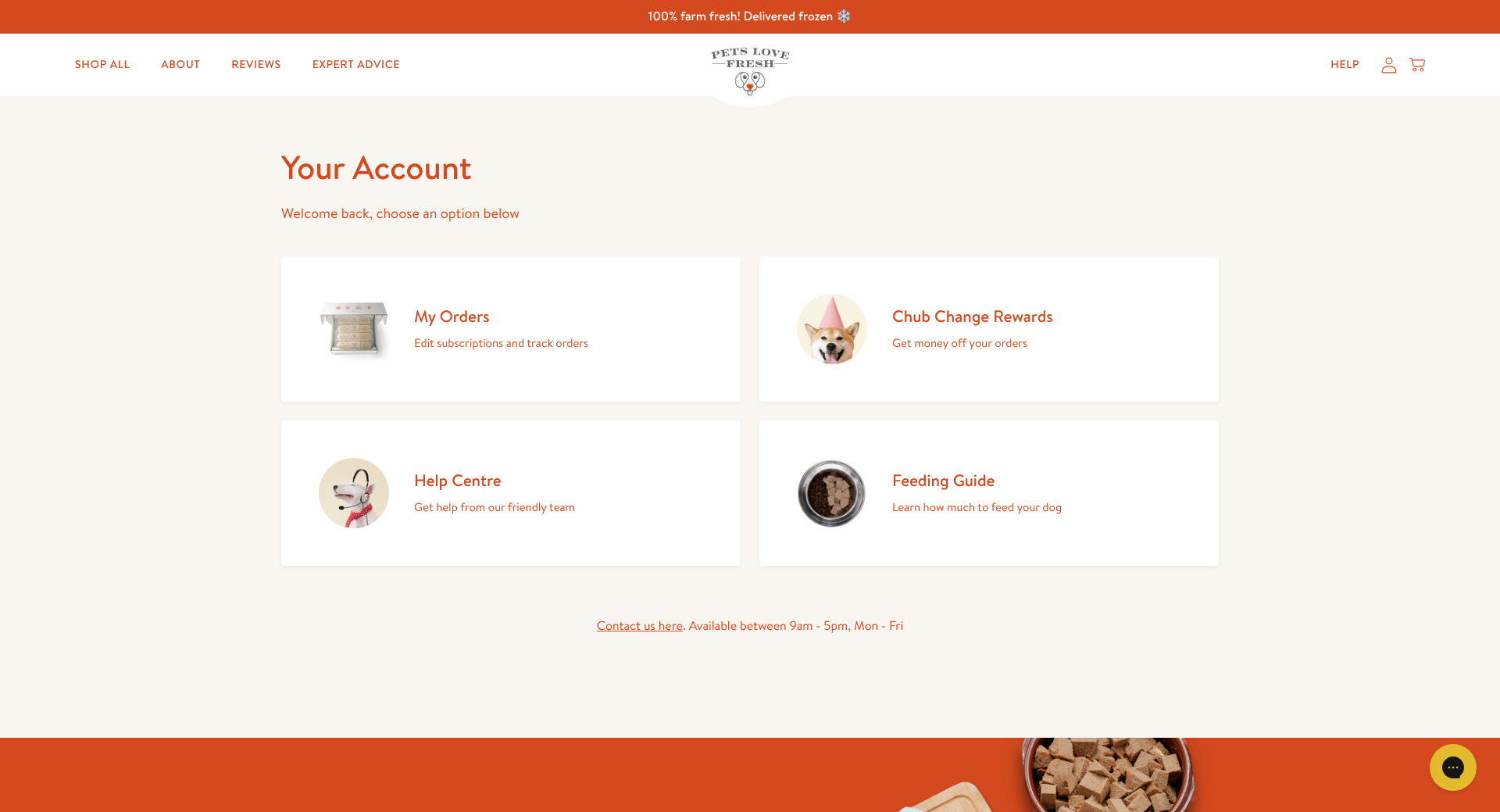
click at [429, 328] on div "My Orders Edit subscriptions and track orders" at bounding box center [501, 329] width 174 height 48
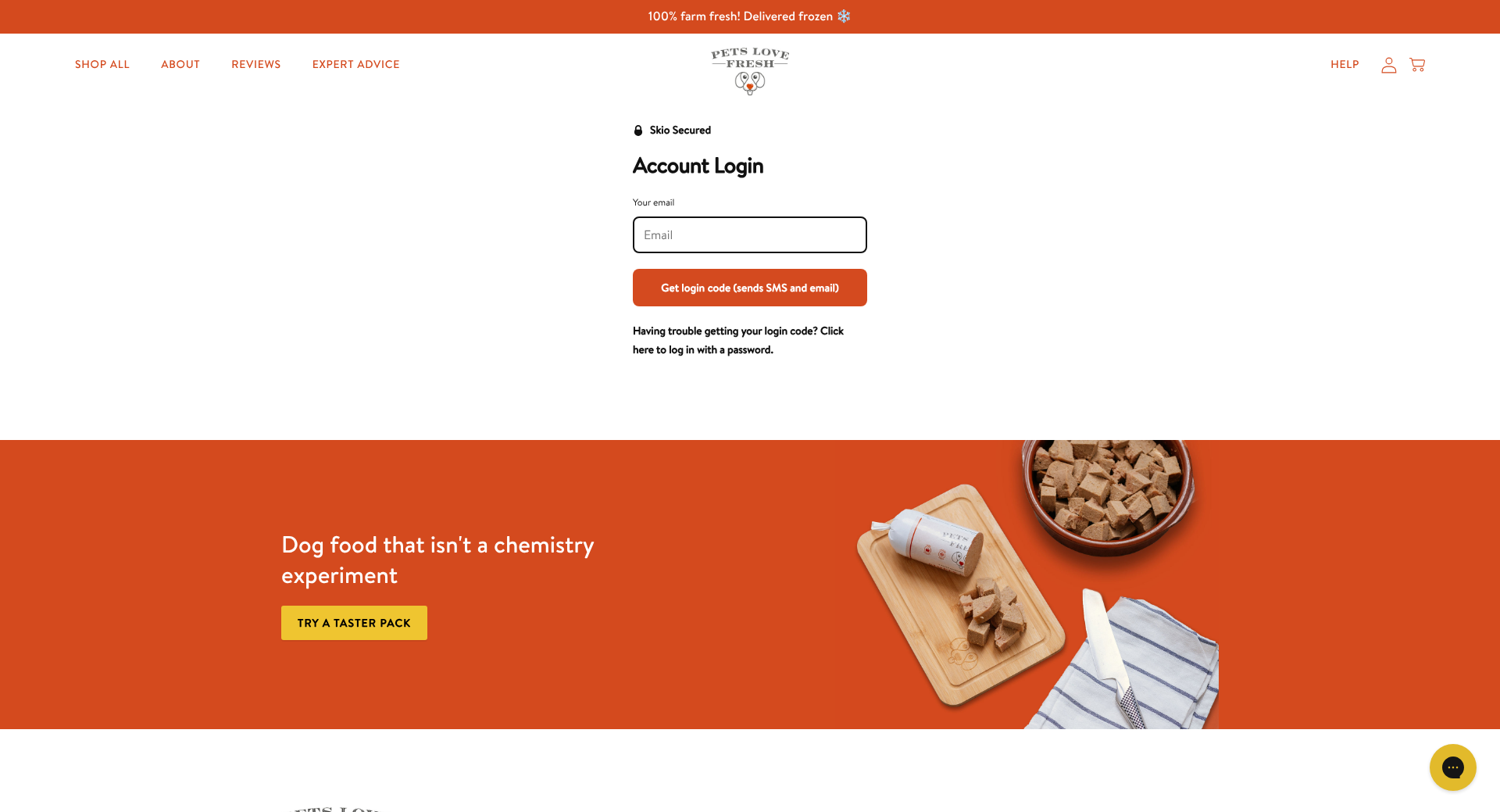
click at [748, 228] on input "Your email" at bounding box center [750, 236] width 212 height 18
click at [975, 180] on div "Skio Secured Account Login Your email Get login code (sends SMS and email) Havi…" at bounding box center [750, 241] width 969 height 239
click at [717, 348] on link "Having trouble getting your login code? Click here to log in with a password." at bounding box center [739, 339] width 211 height 34
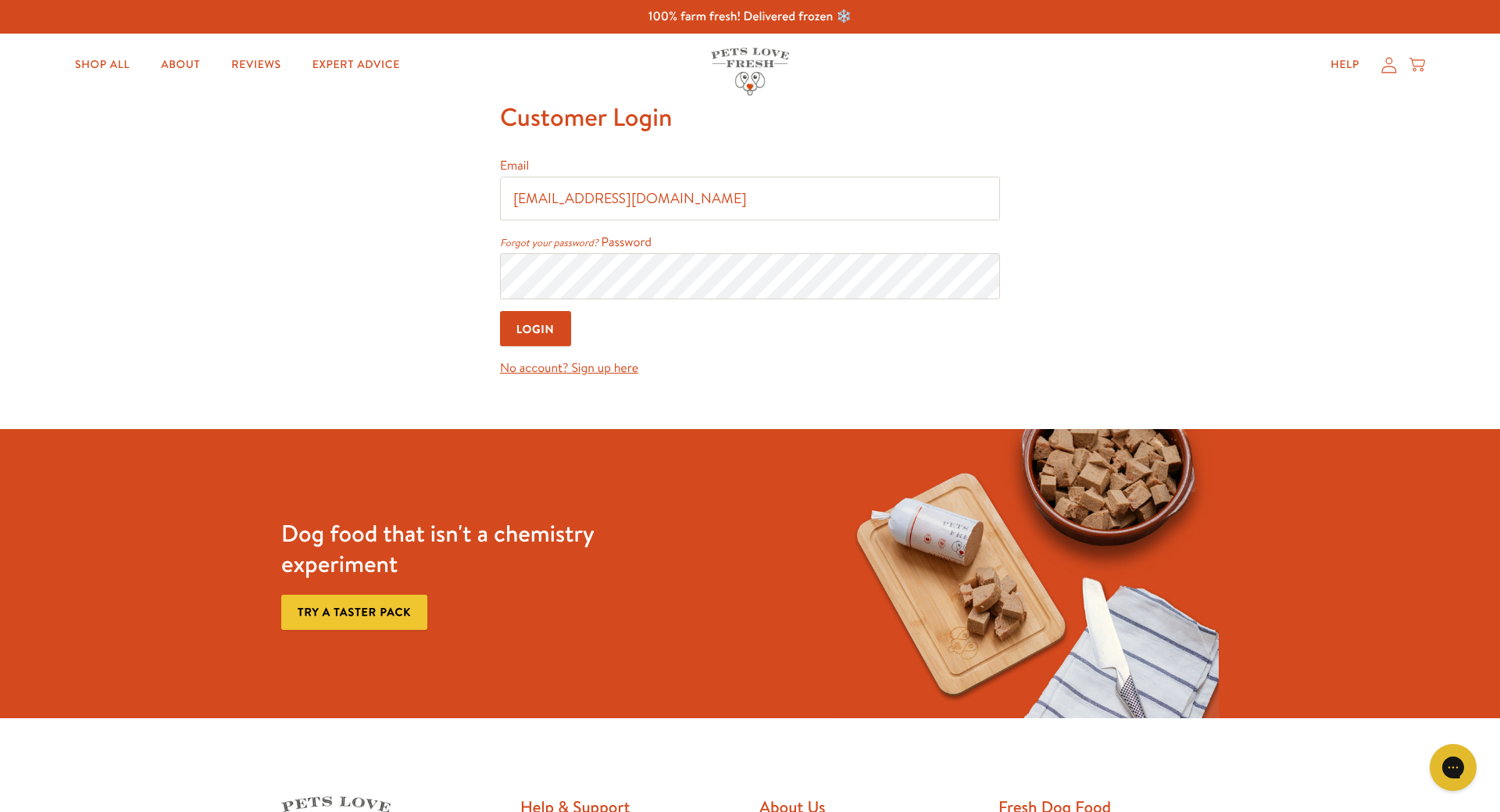
click at [525, 336] on input "Login" at bounding box center [535, 329] width 71 height 35
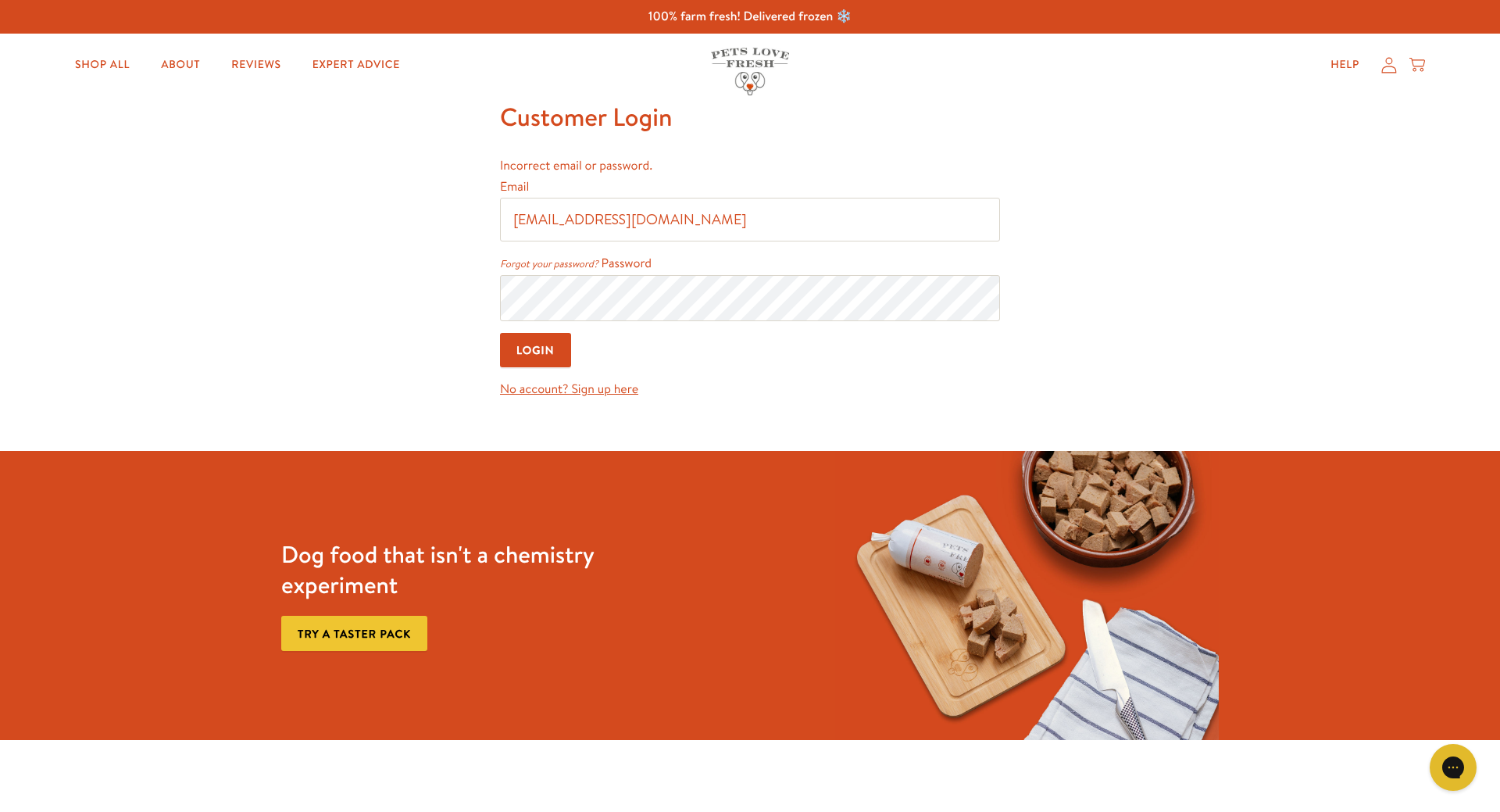
click at [535, 344] on input "Login" at bounding box center [535, 350] width 71 height 35
click at [544, 223] on input "[EMAIL_ADDRESS][DOMAIN_NAME]" at bounding box center [750, 219] width 500 height 44
type input "[EMAIL_ADDRESS][DOMAIN_NAME]"
click at [542, 350] on input "Login" at bounding box center [535, 350] width 71 height 35
click at [1240, 253] on body "100% farm fresh! Delivered frozen ❄️ Shop All About Reviews Expert Advice My ac…" at bounding box center [750, 635] width 1500 height 1271
